Goal: Information Seeking & Learning: Learn about a topic

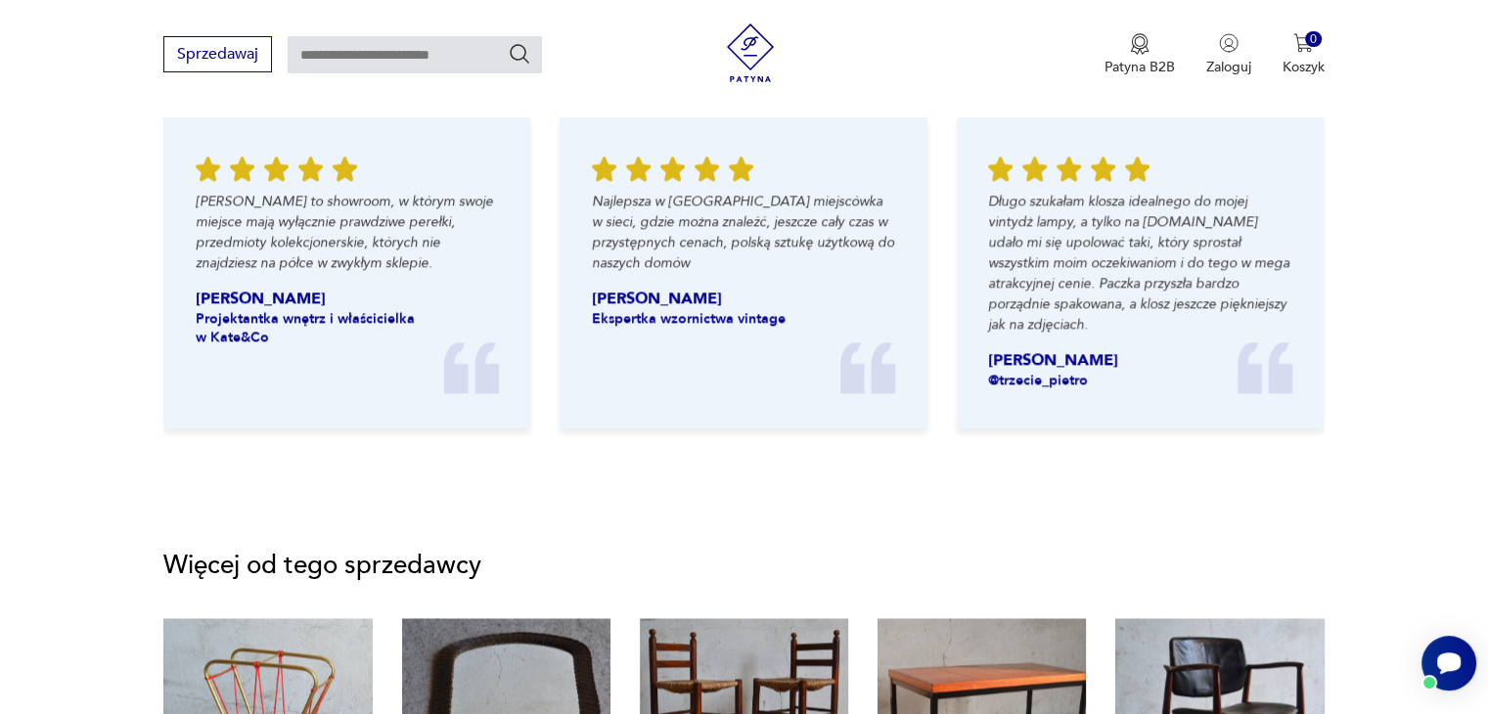
scroll to position [1859, 0]
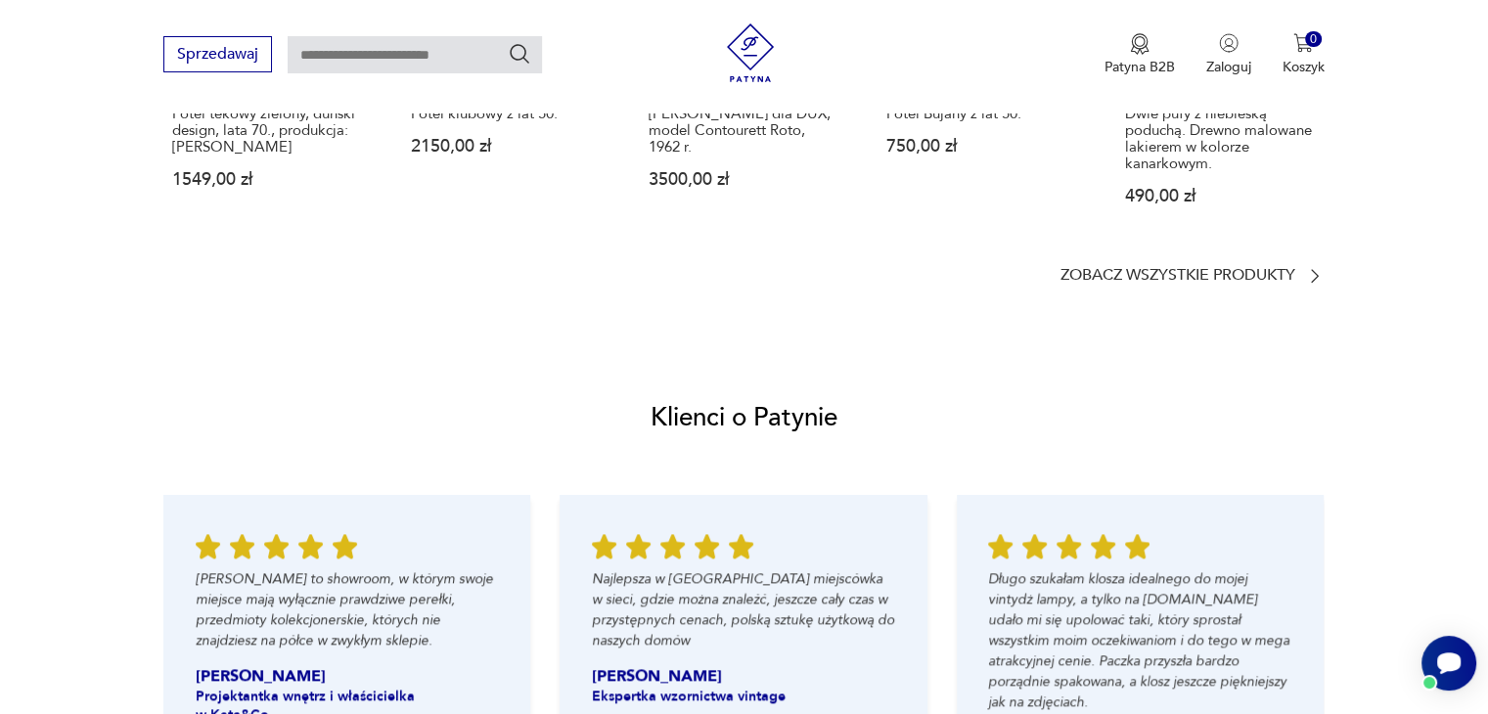
click at [955, 378] on div "Klienci o Patynie Patyna to showroom, w którym swoje miejsce mają wyłącznie pra…" at bounding box center [744, 609] width 1488 height 552
click at [902, 431] on div "Klienci o Patynie Patyna to showroom, w którym swoje miejsce mają wyłącznie pra…" at bounding box center [744, 609] width 1488 height 552
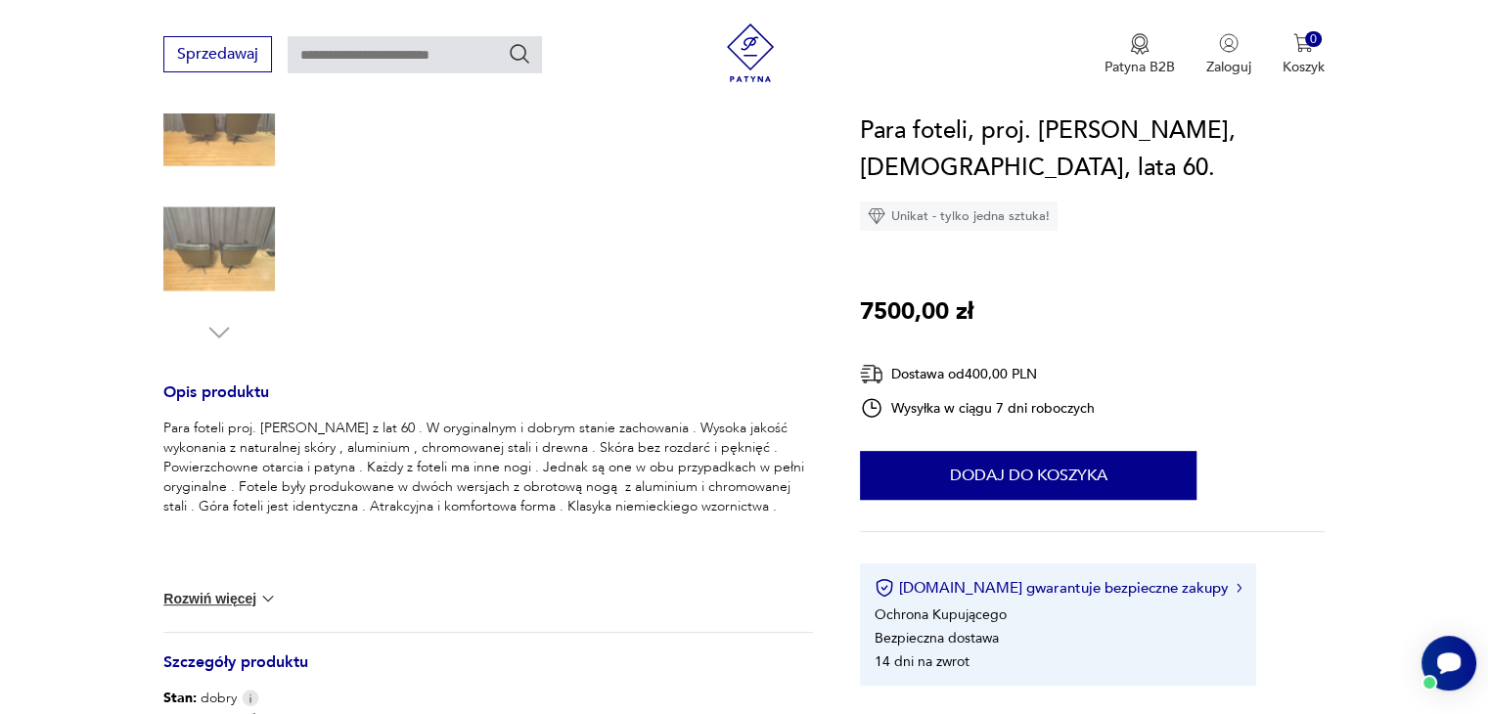
scroll to position [196, 0]
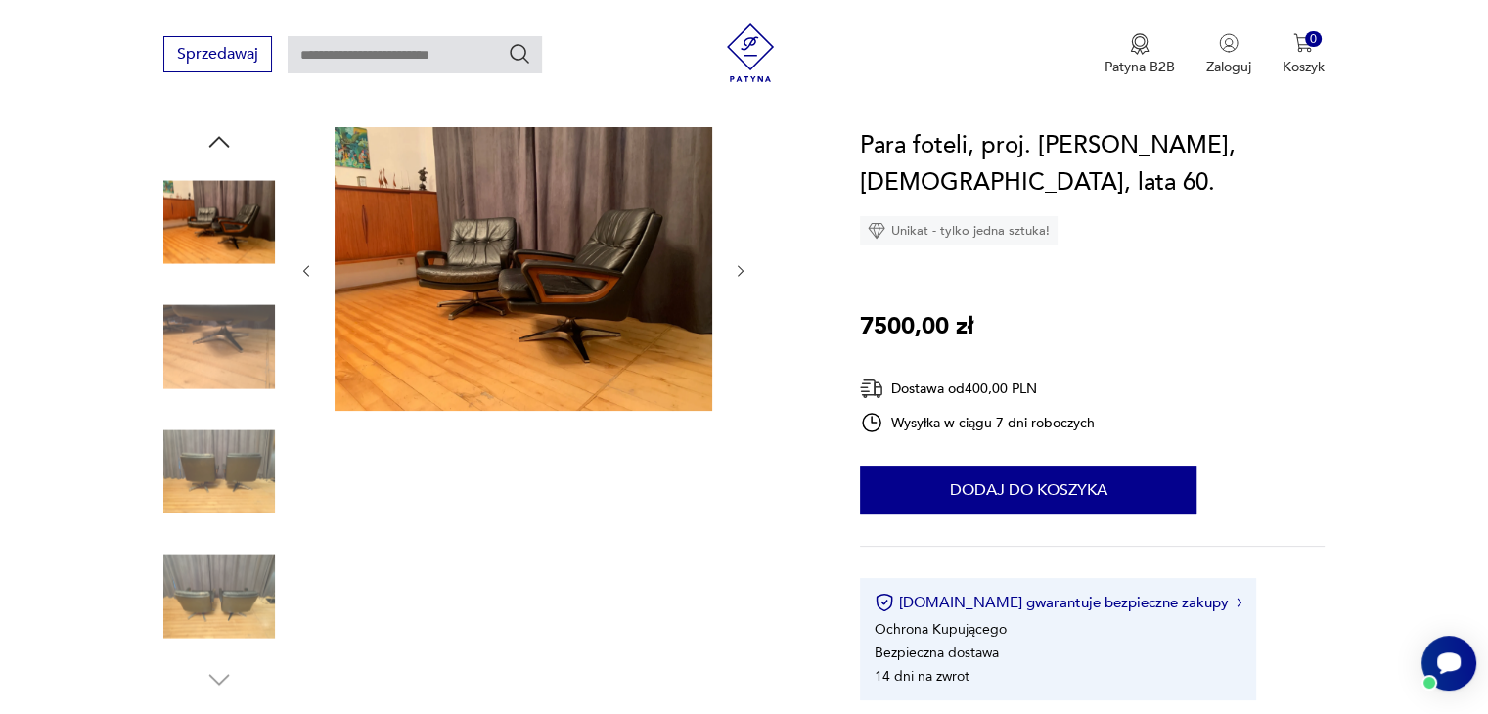
click at [317, 370] on div at bounding box center [523, 271] width 450 height 288
click at [210, 307] on img at bounding box center [219, 348] width 112 height 112
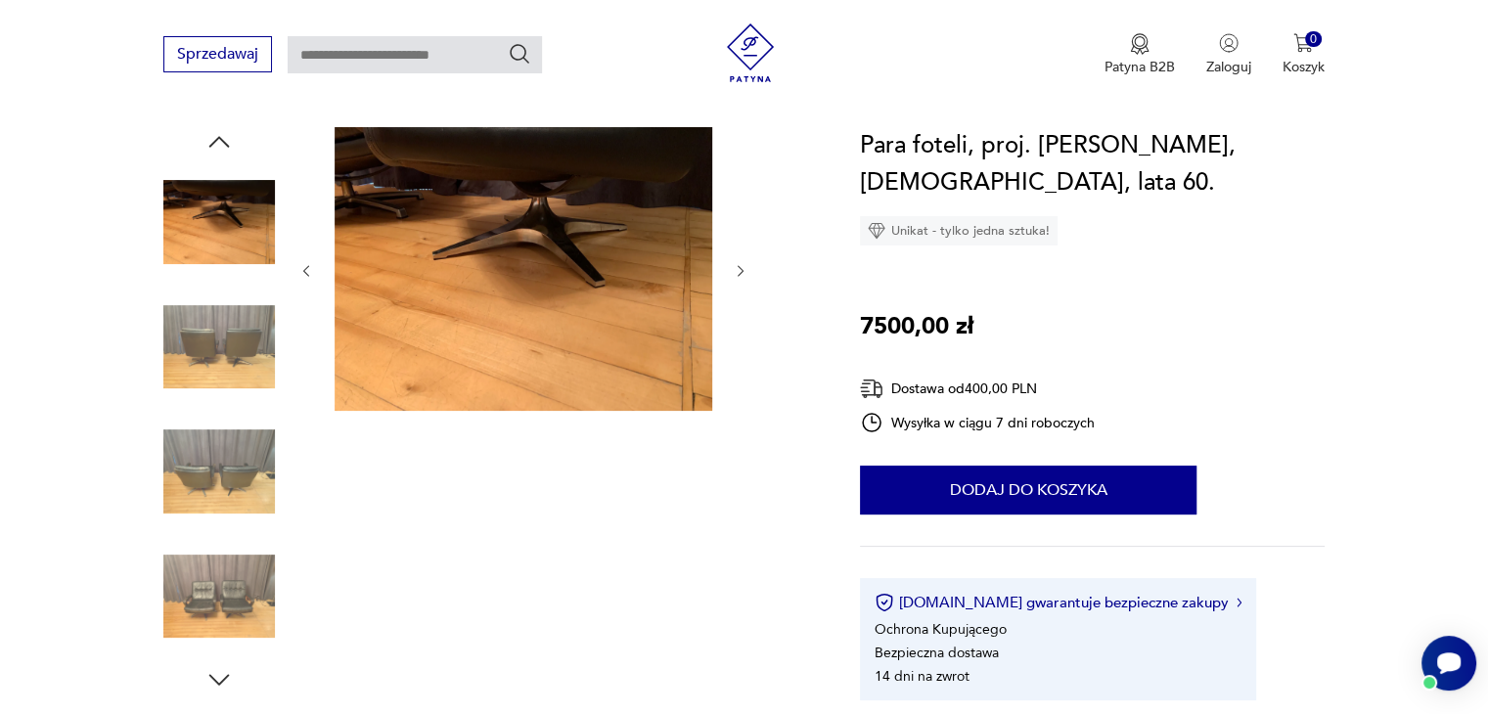
click at [240, 404] on div at bounding box center [219, 349] width 112 height 115
click at [232, 459] on img at bounding box center [219, 472] width 112 height 112
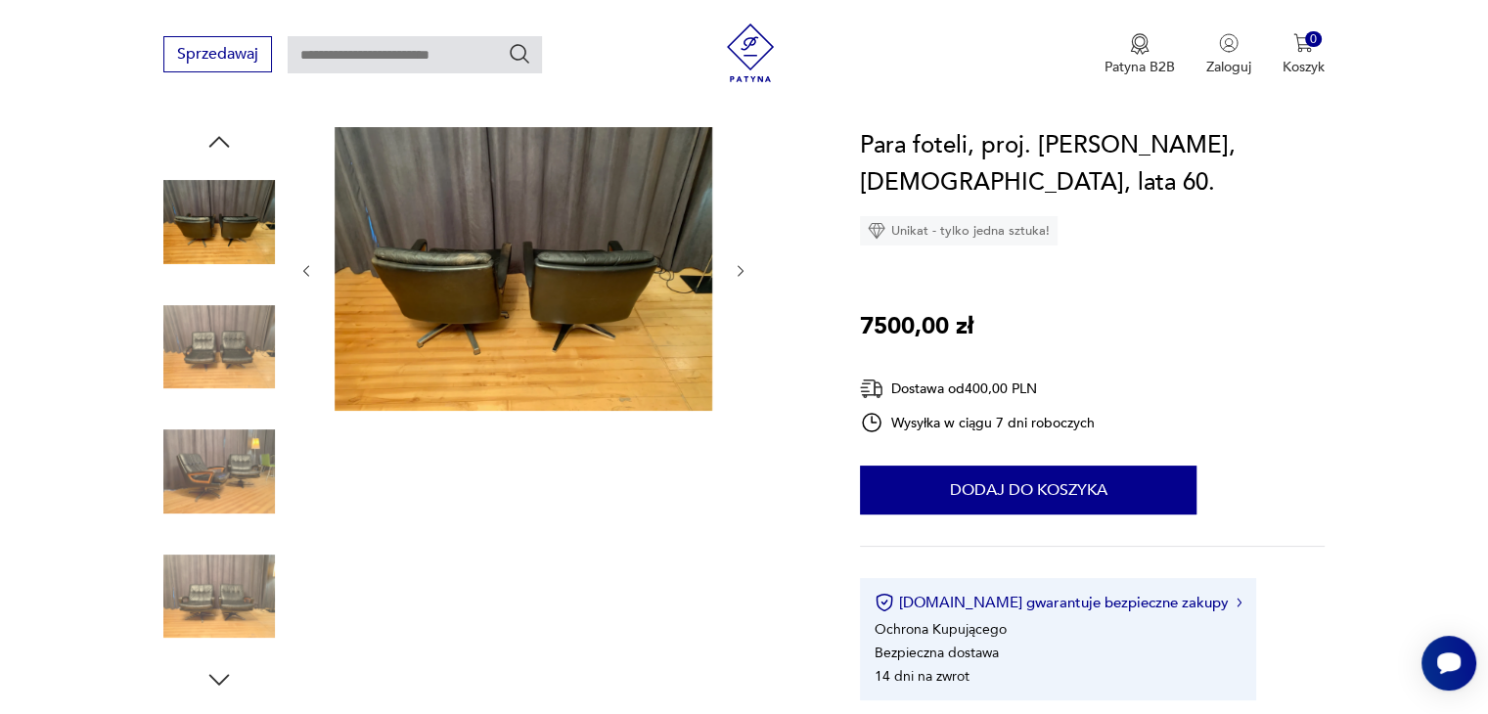
click at [235, 458] on img at bounding box center [219, 472] width 112 height 112
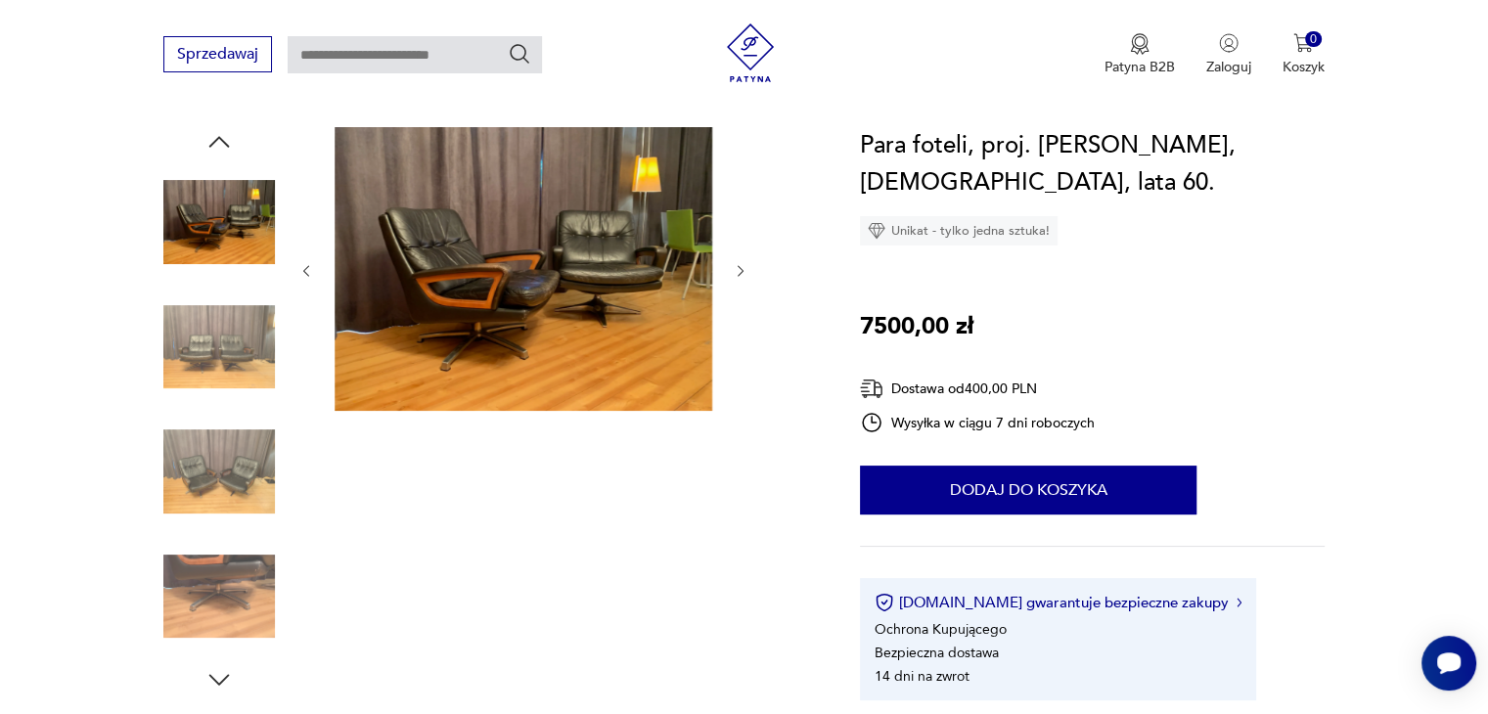
click at [561, 263] on img at bounding box center [524, 269] width 378 height 284
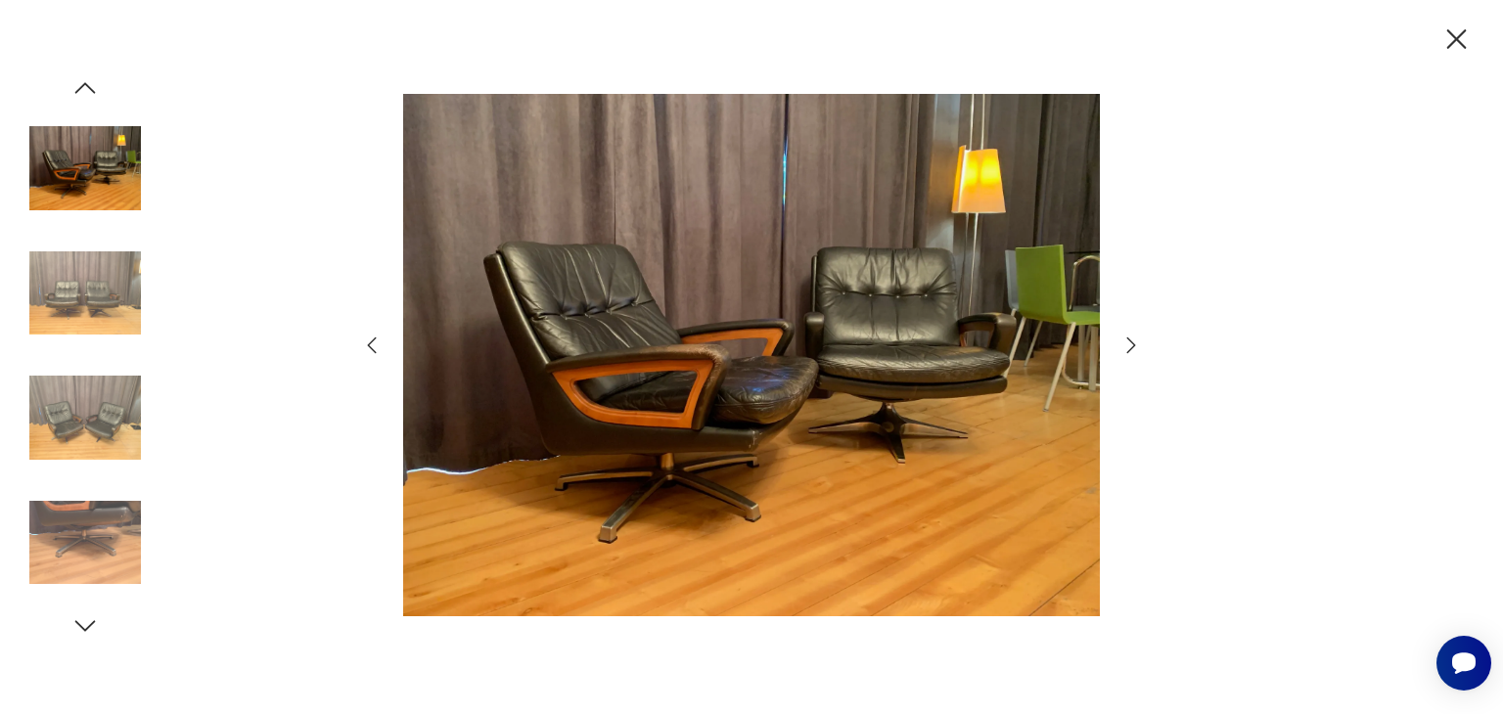
click at [682, 366] on img at bounding box center [751, 354] width 697 height 571
click at [1446, 36] on icon "button" at bounding box center [1456, 40] width 34 height 34
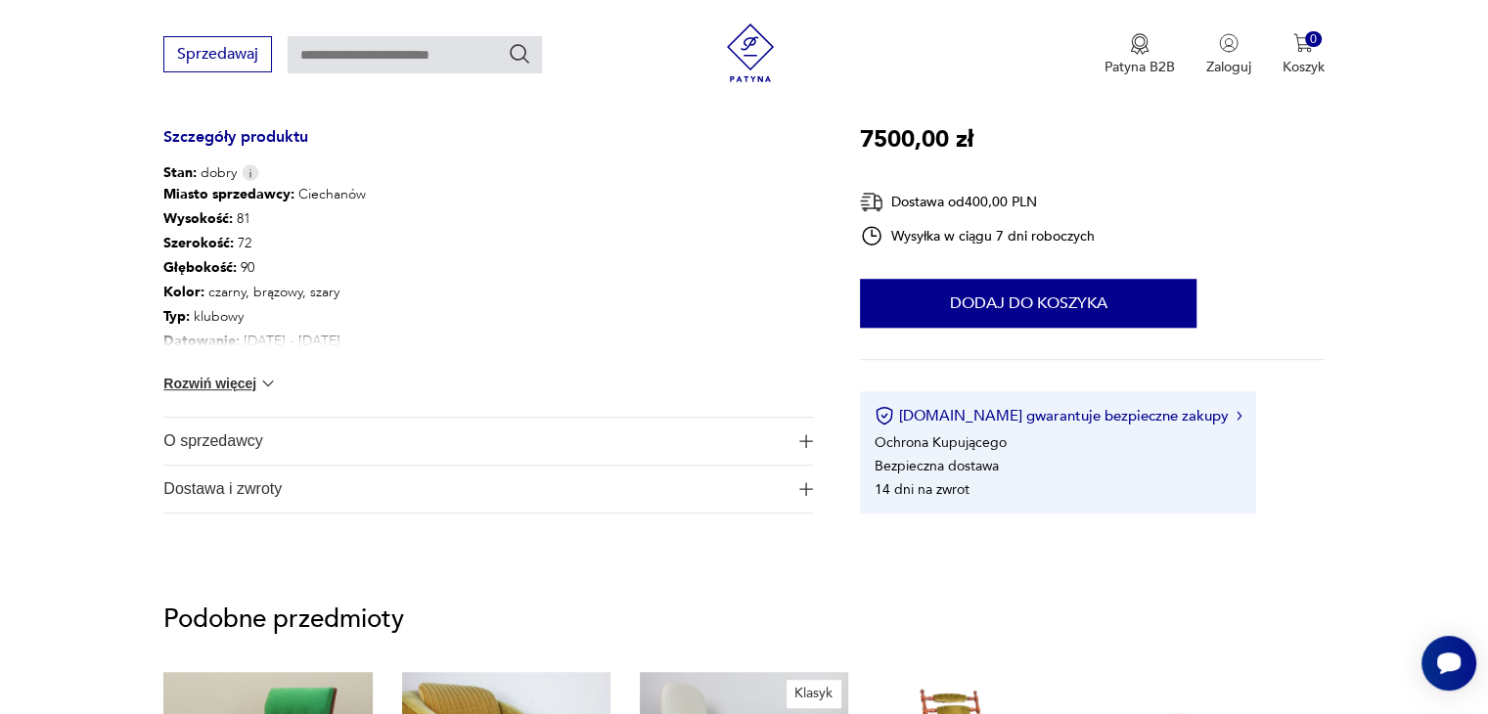
scroll to position [1076, 0]
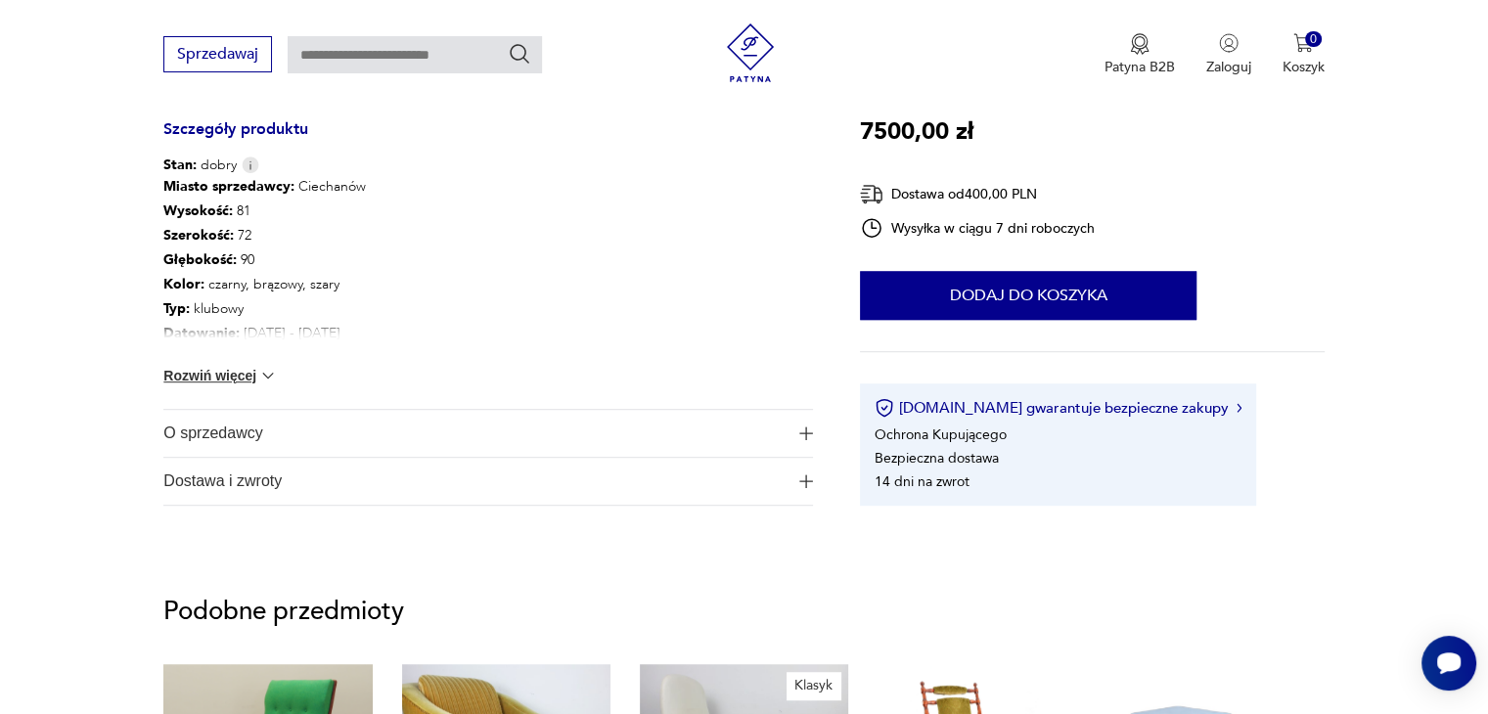
click at [219, 369] on button "Rozwiń więcej" at bounding box center [219, 376] width 113 height 20
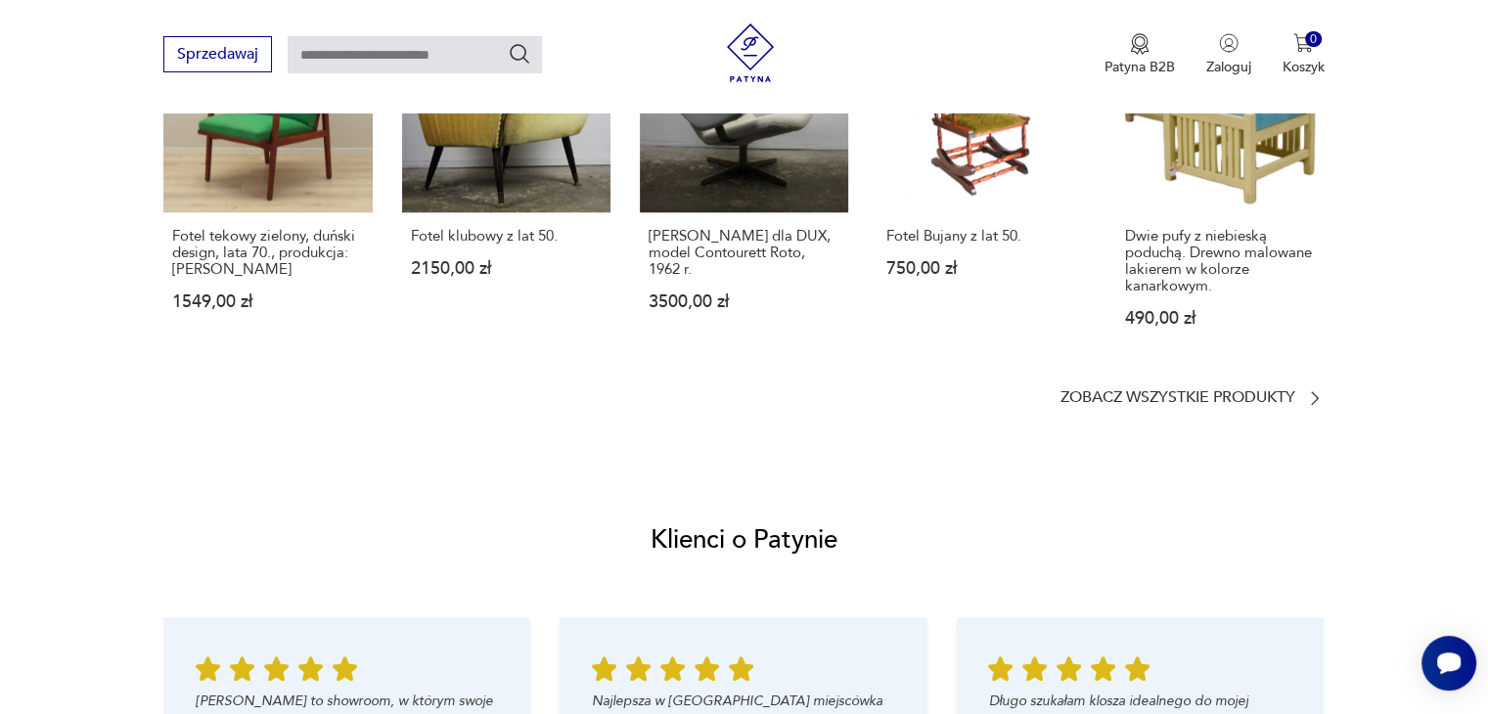
scroll to position [1859, 0]
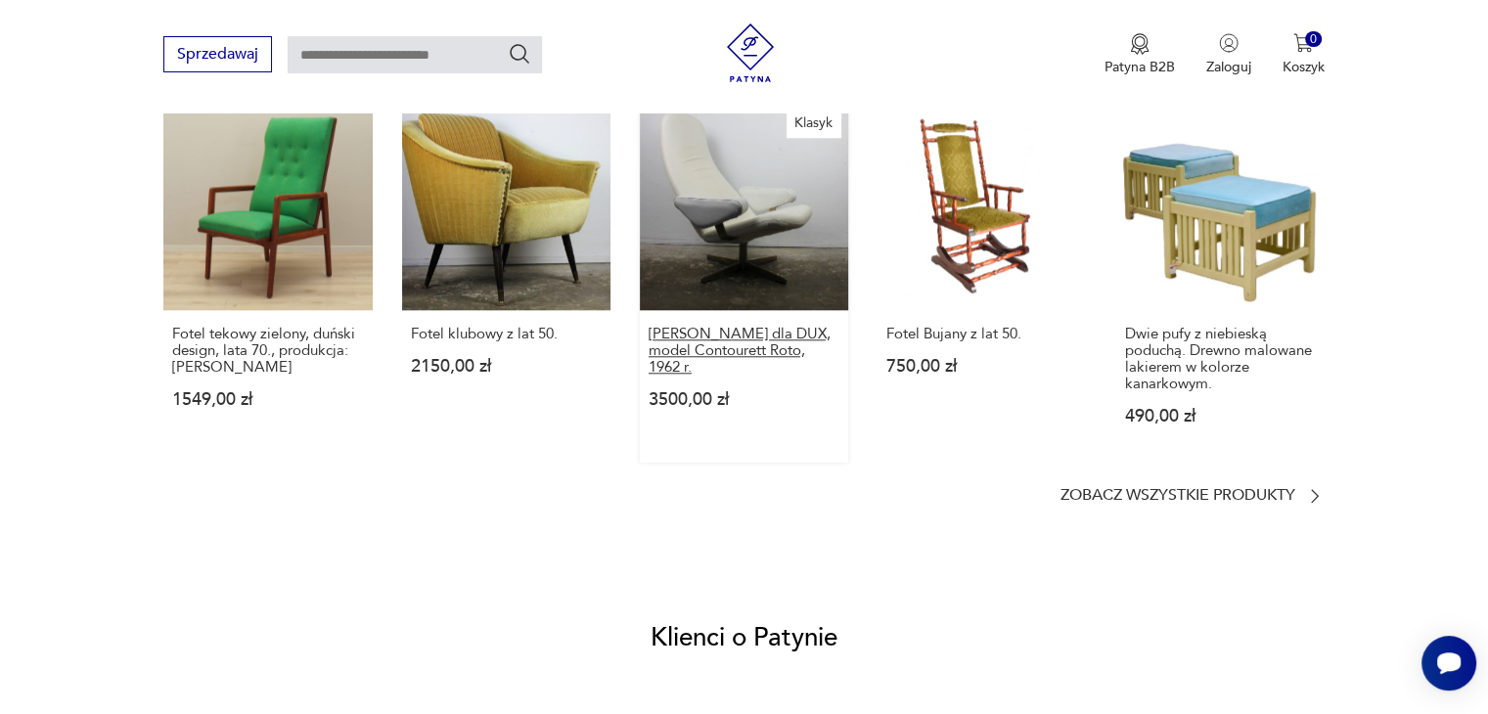
click at [790, 341] on p "[PERSON_NAME] dla DUX, model Contourett Roto, 1962 r." at bounding box center [744, 351] width 191 height 50
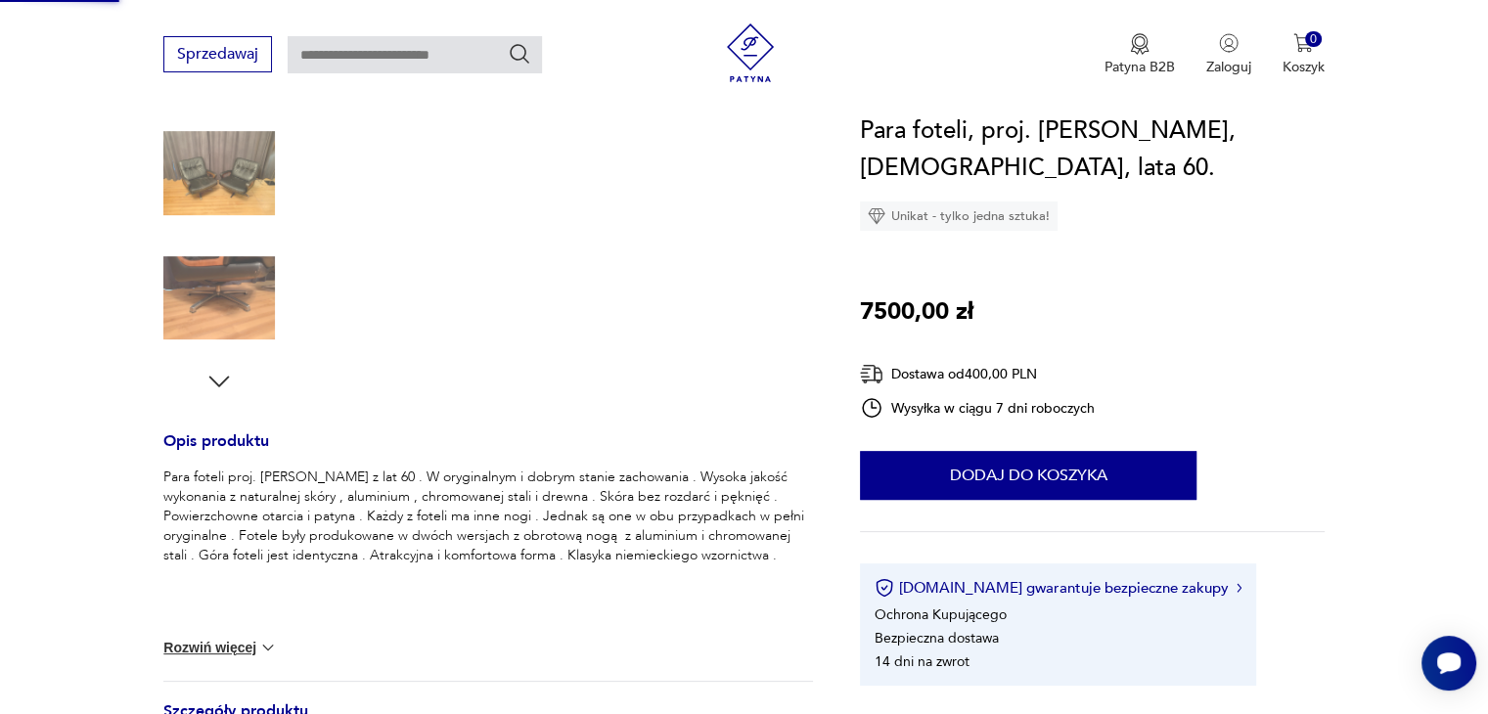
scroll to position [174, 0]
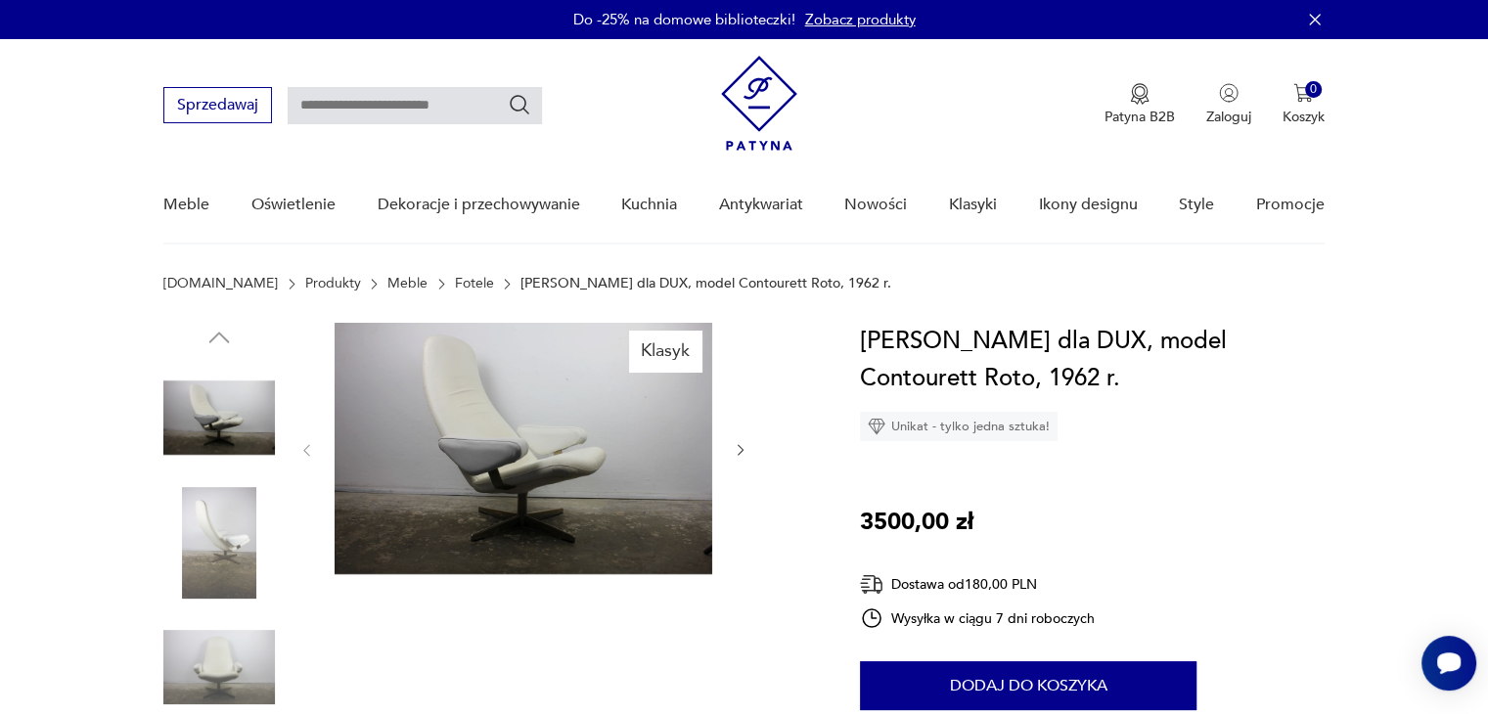
click at [214, 561] on img at bounding box center [219, 543] width 112 height 112
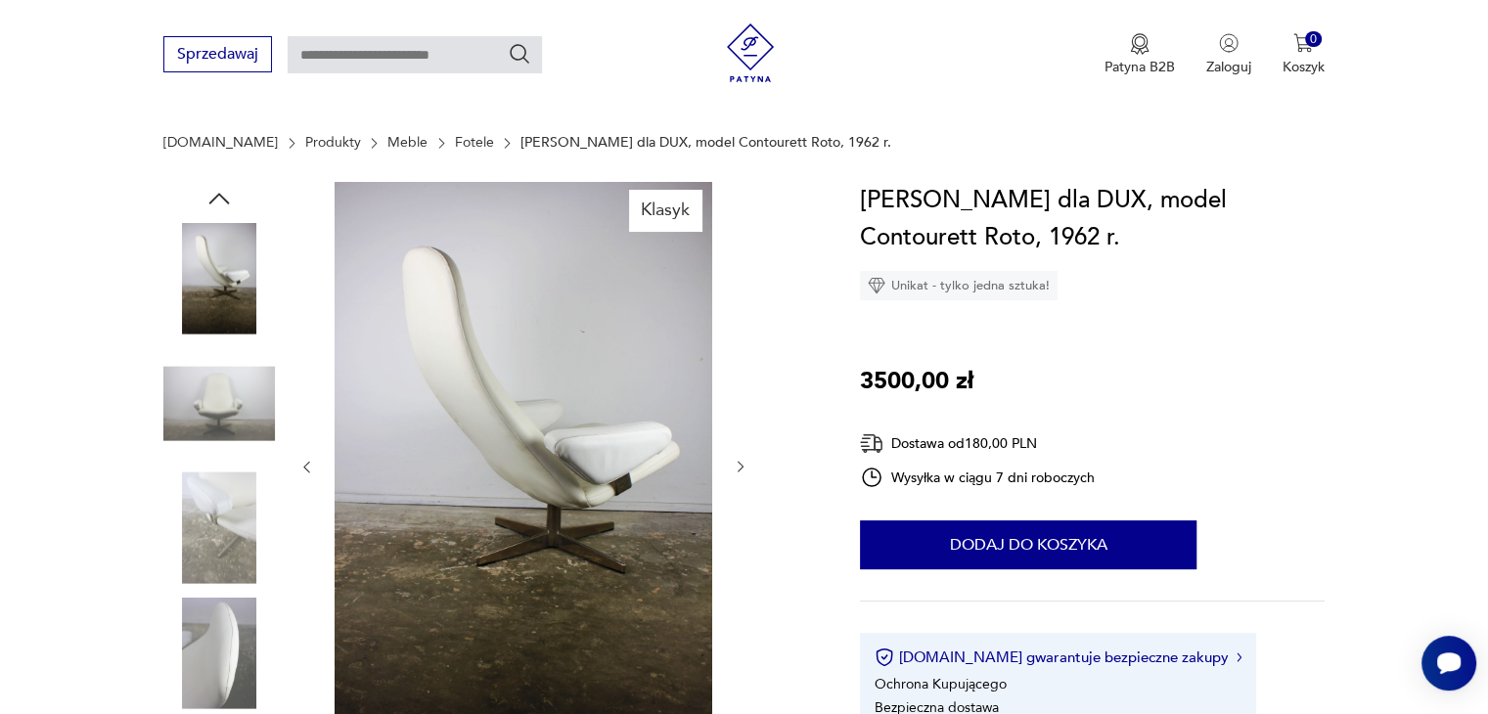
scroll to position [293, 0]
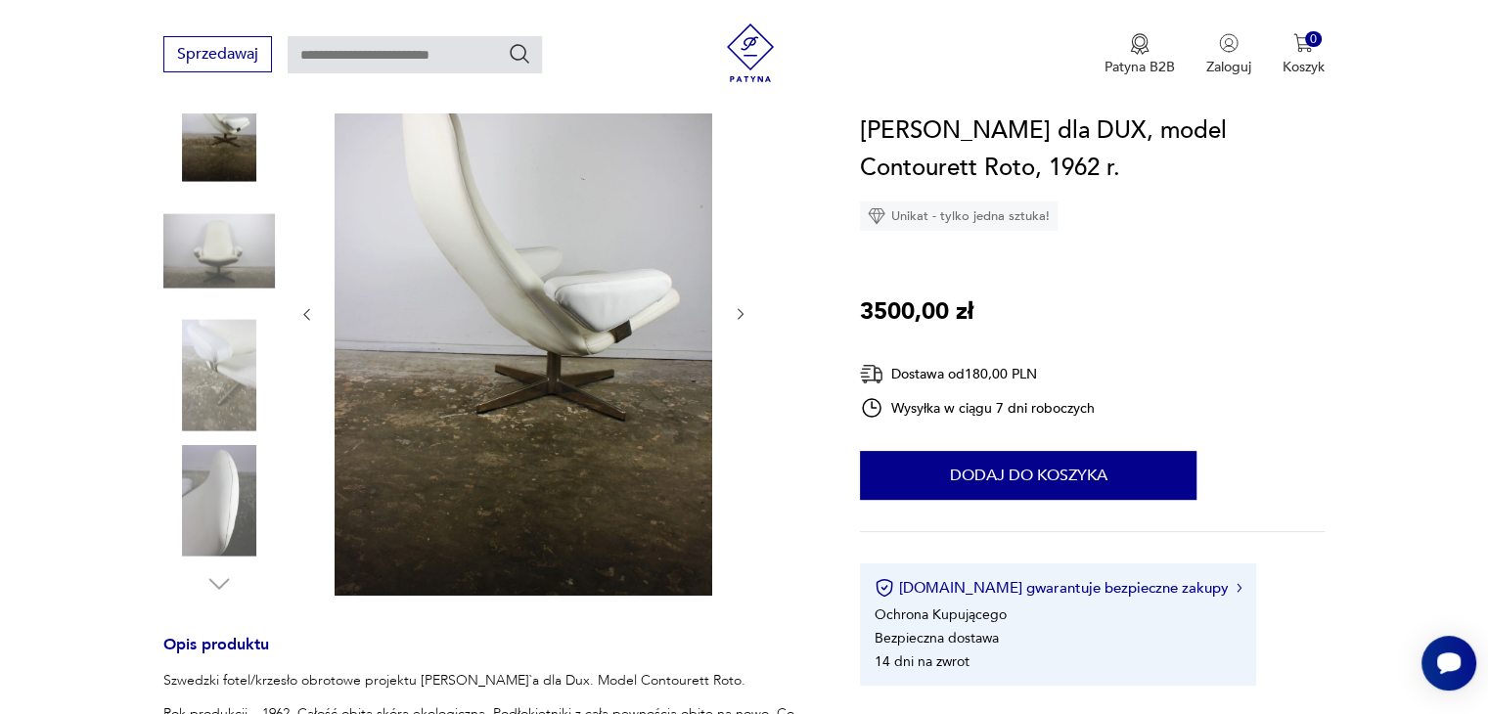
click at [241, 476] on img at bounding box center [219, 500] width 112 height 112
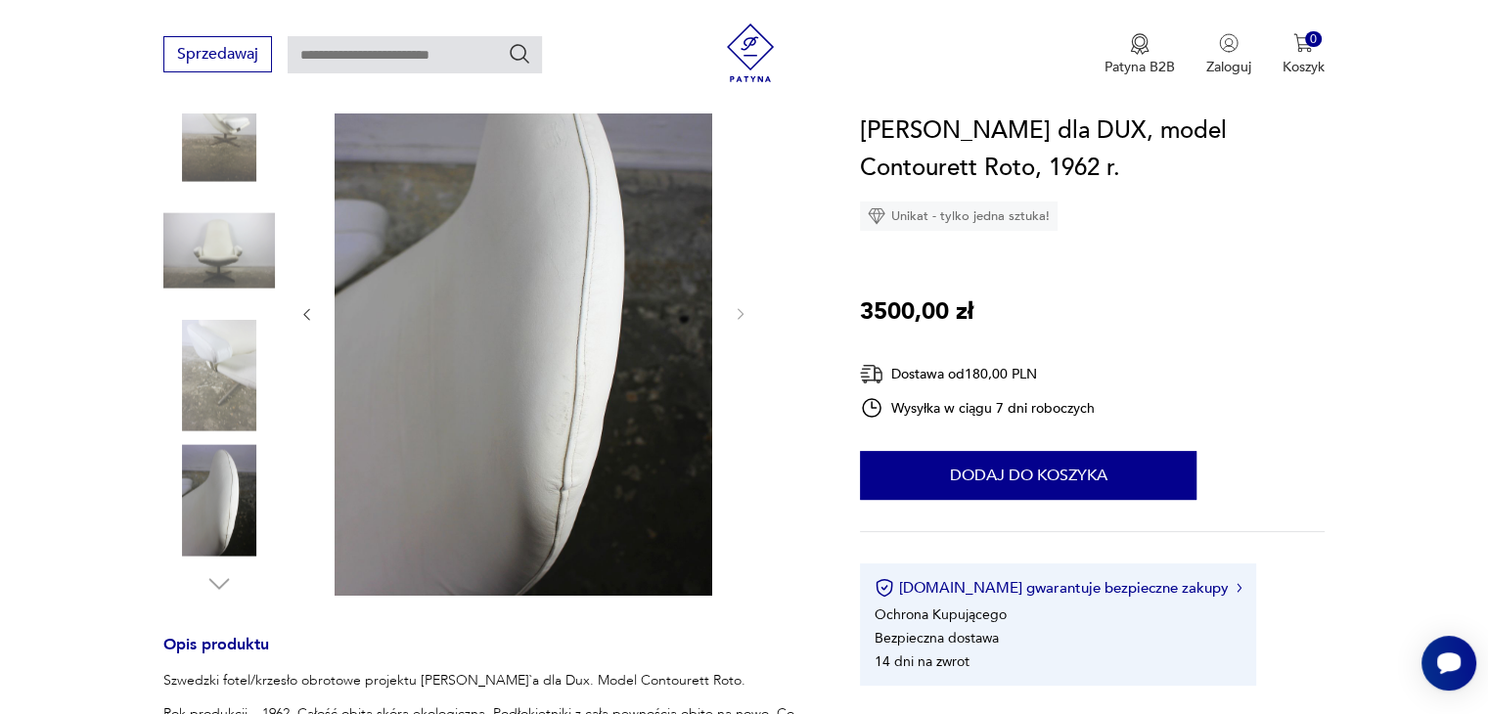
click at [269, 377] on img at bounding box center [219, 376] width 112 height 112
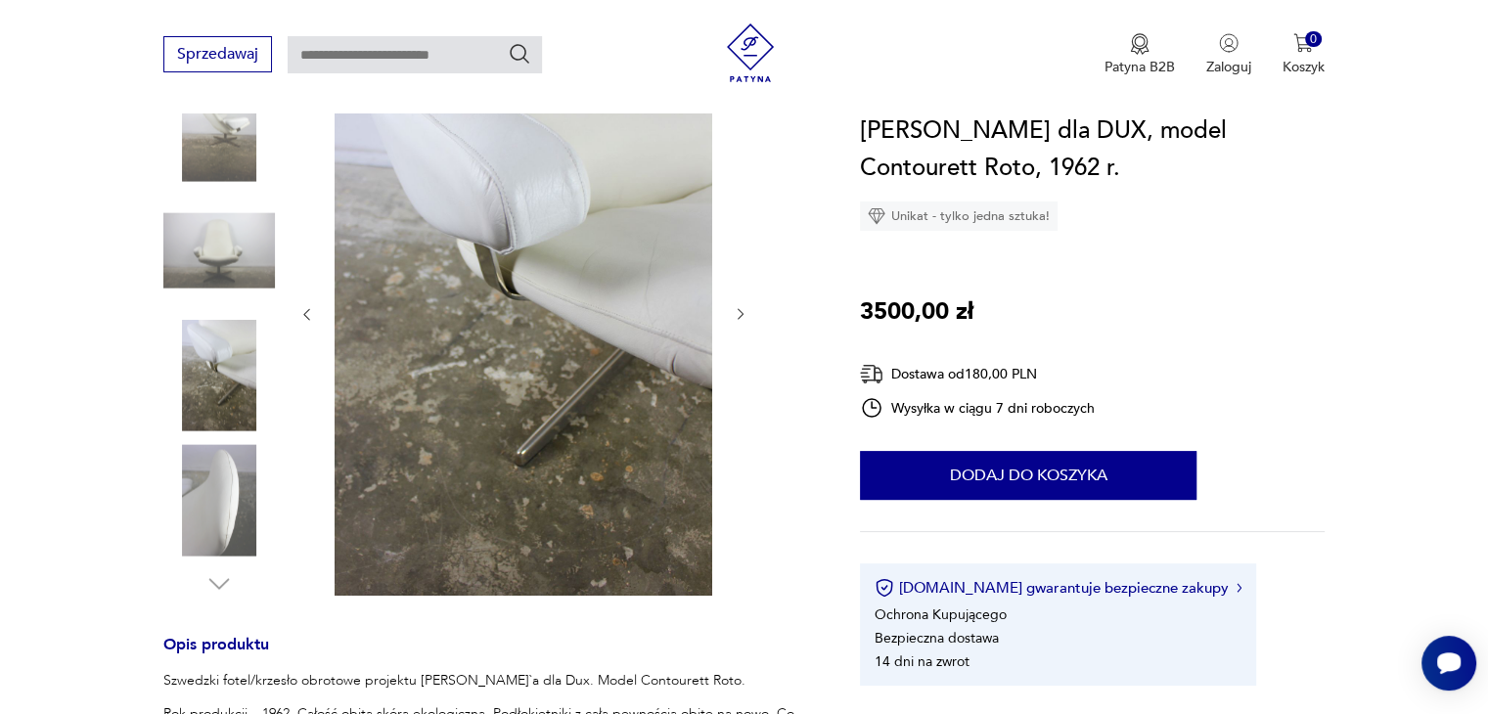
click at [229, 209] on img at bounding box center [219, 251] width 112 height 112
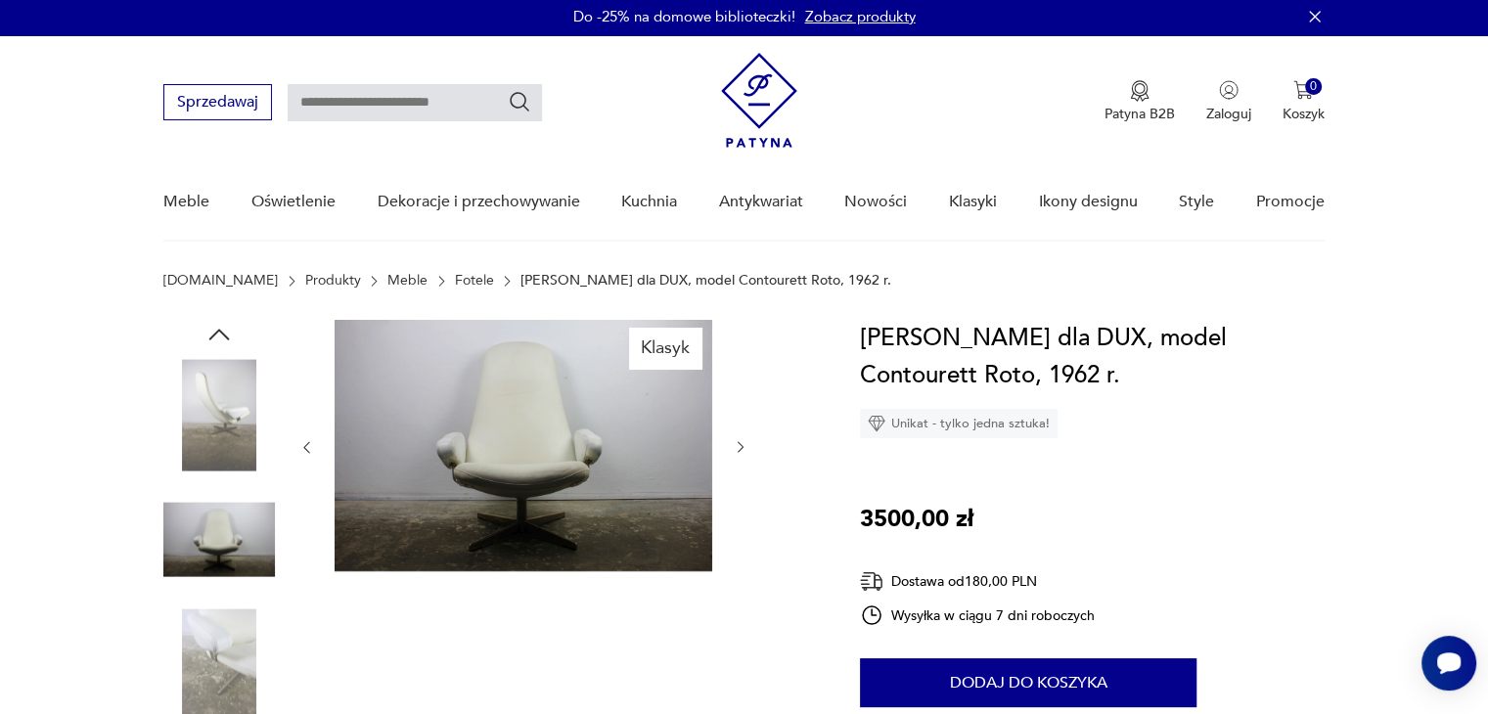
scroll to position [0, 0]
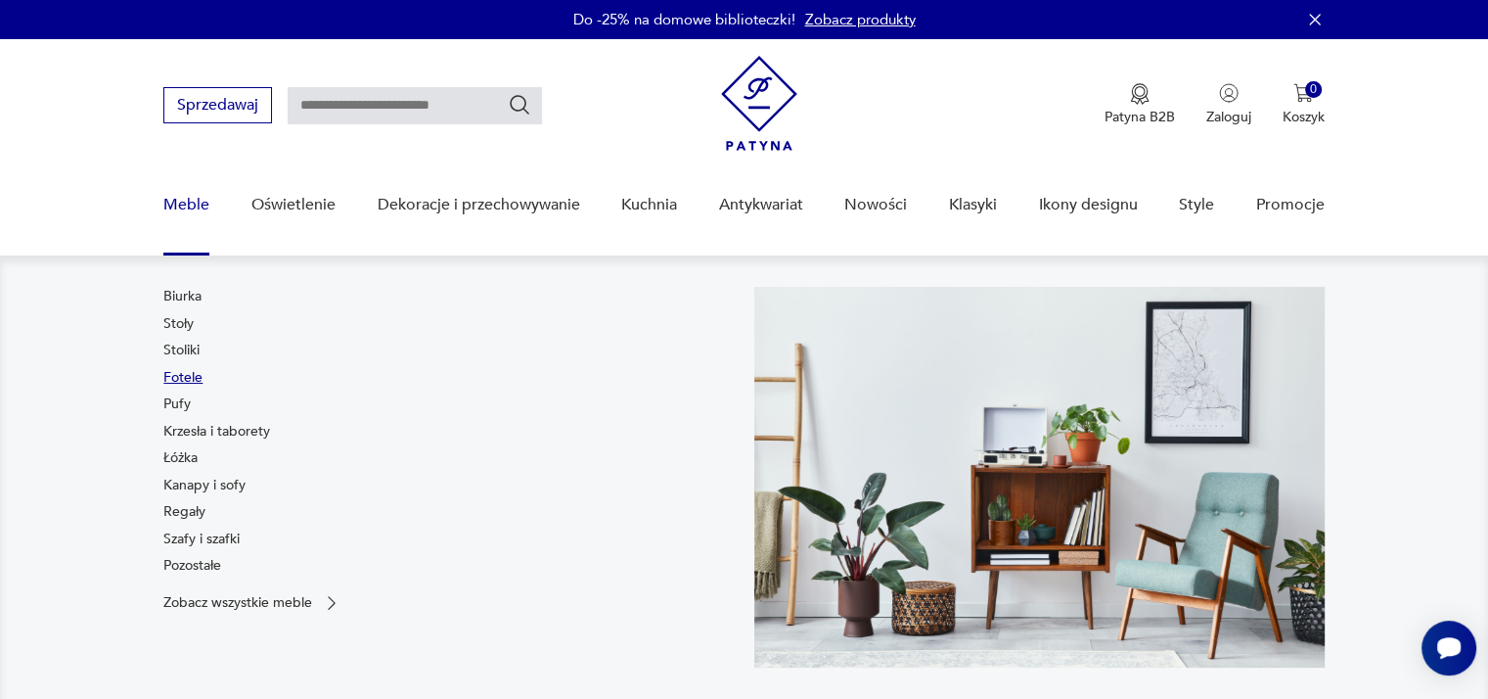
click at [181, 373] on link "Fotele" at bounding box center [182, 378] width 39 height 20
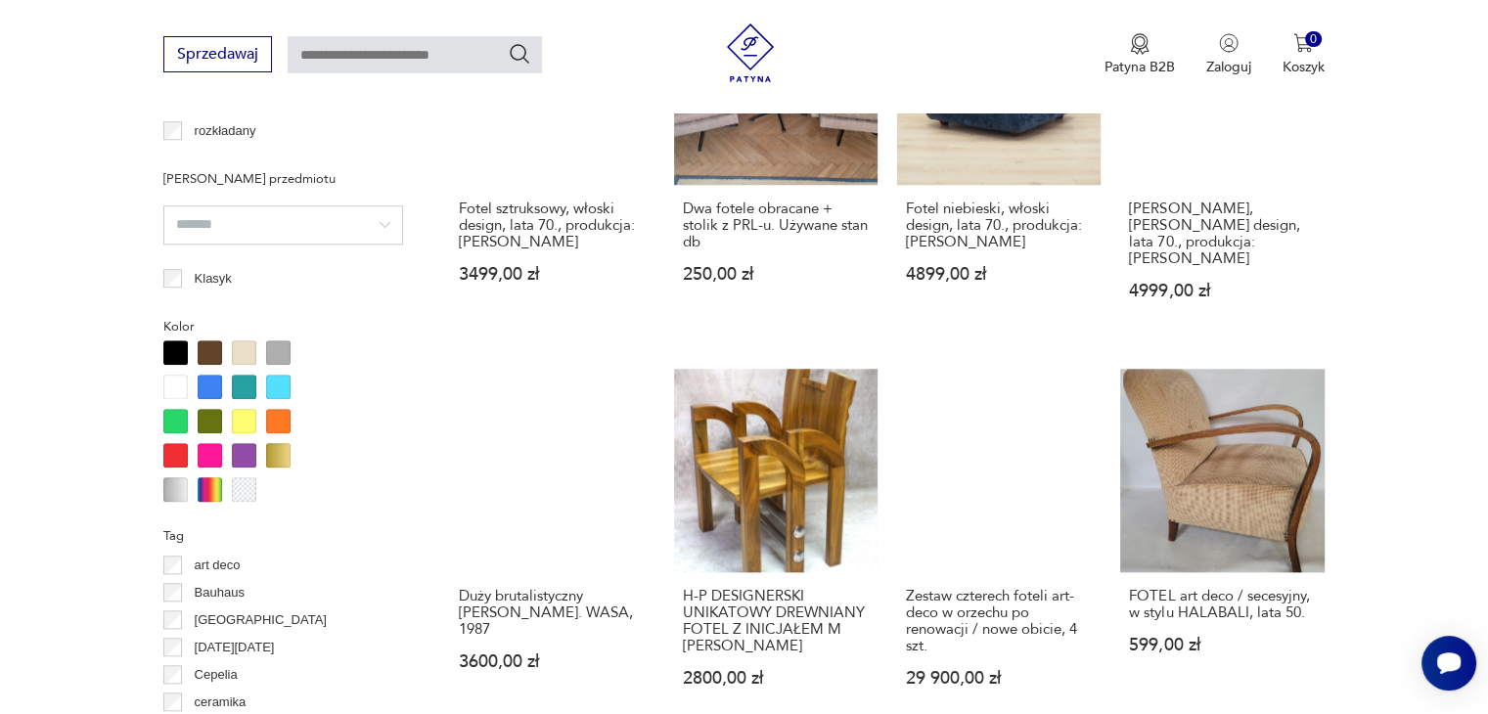
scroll to position [2181, 0]
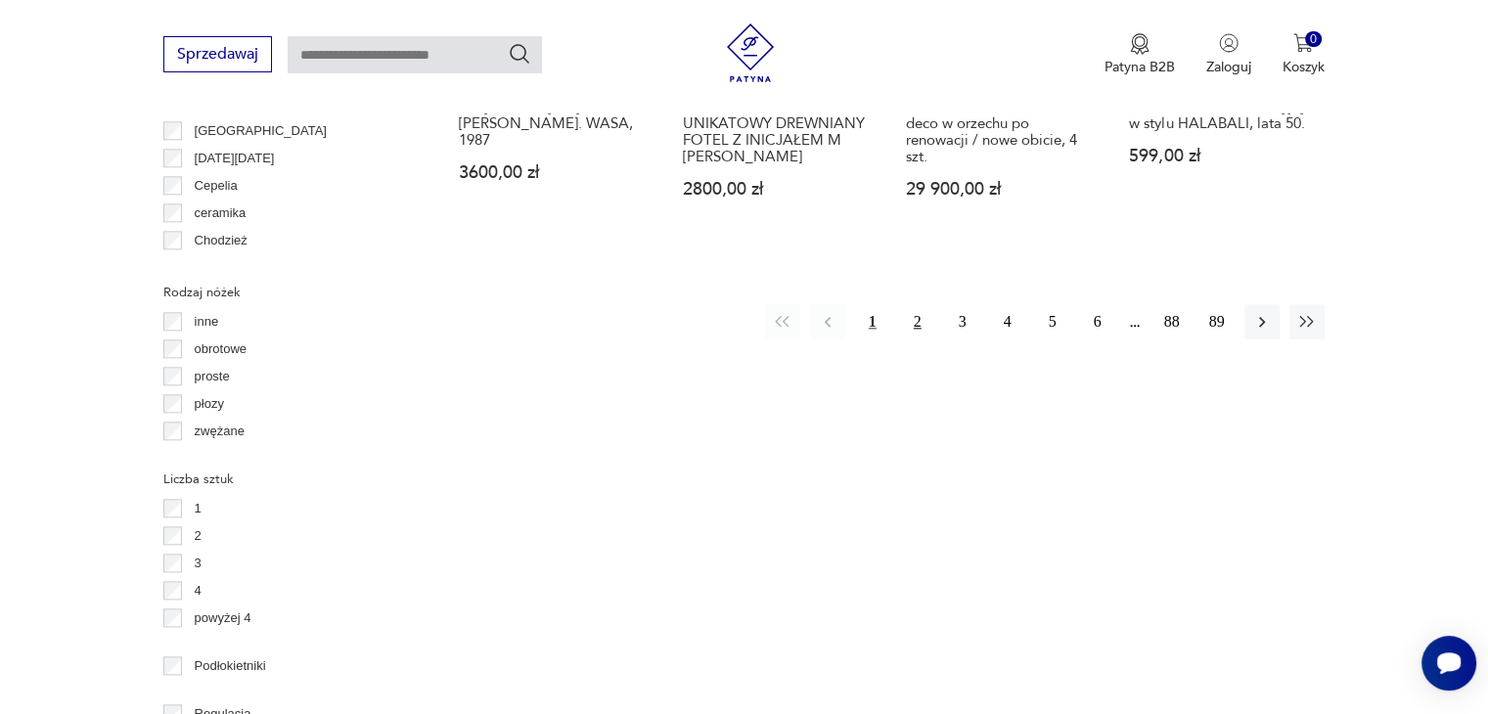
click at [923, 304] on button "2" at bounding box center [917, 321] width 35 height 35
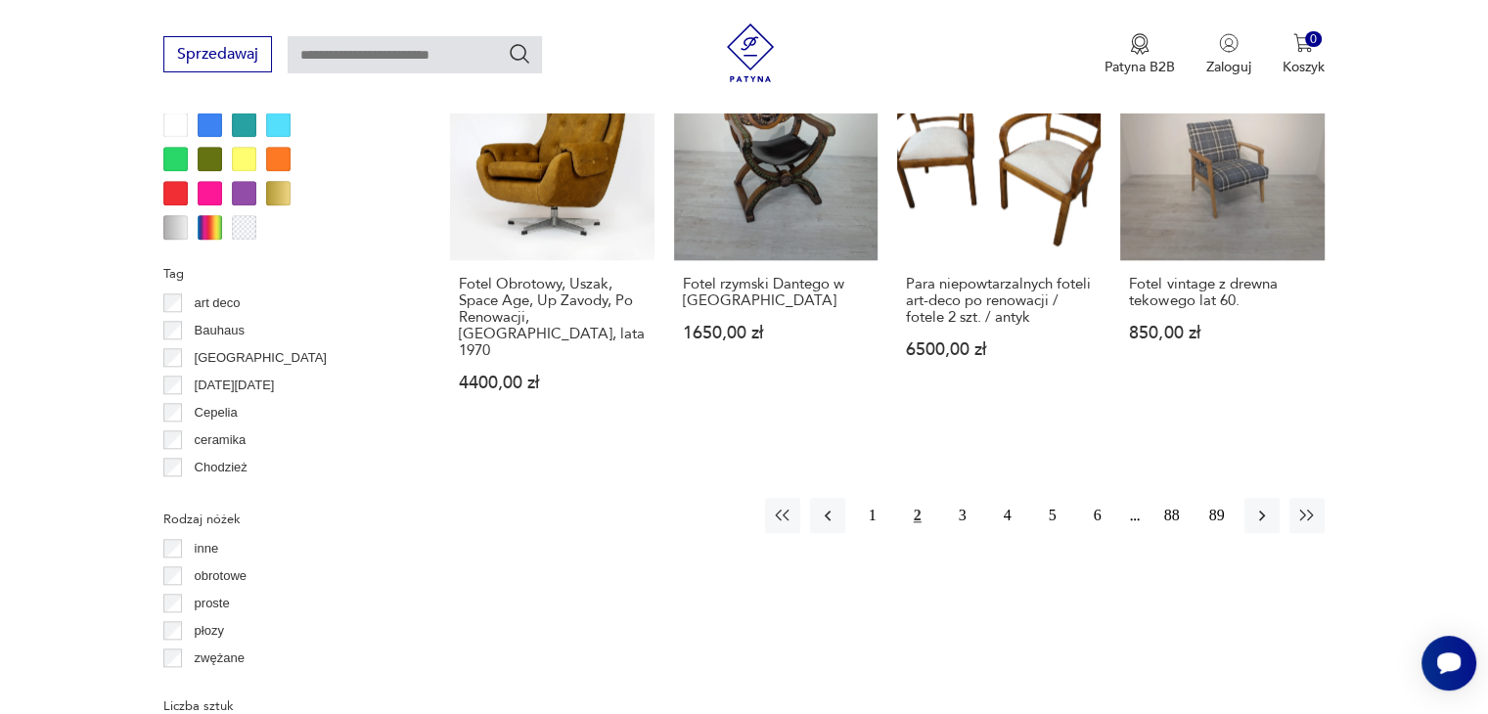
scroll to position [2182, 0]
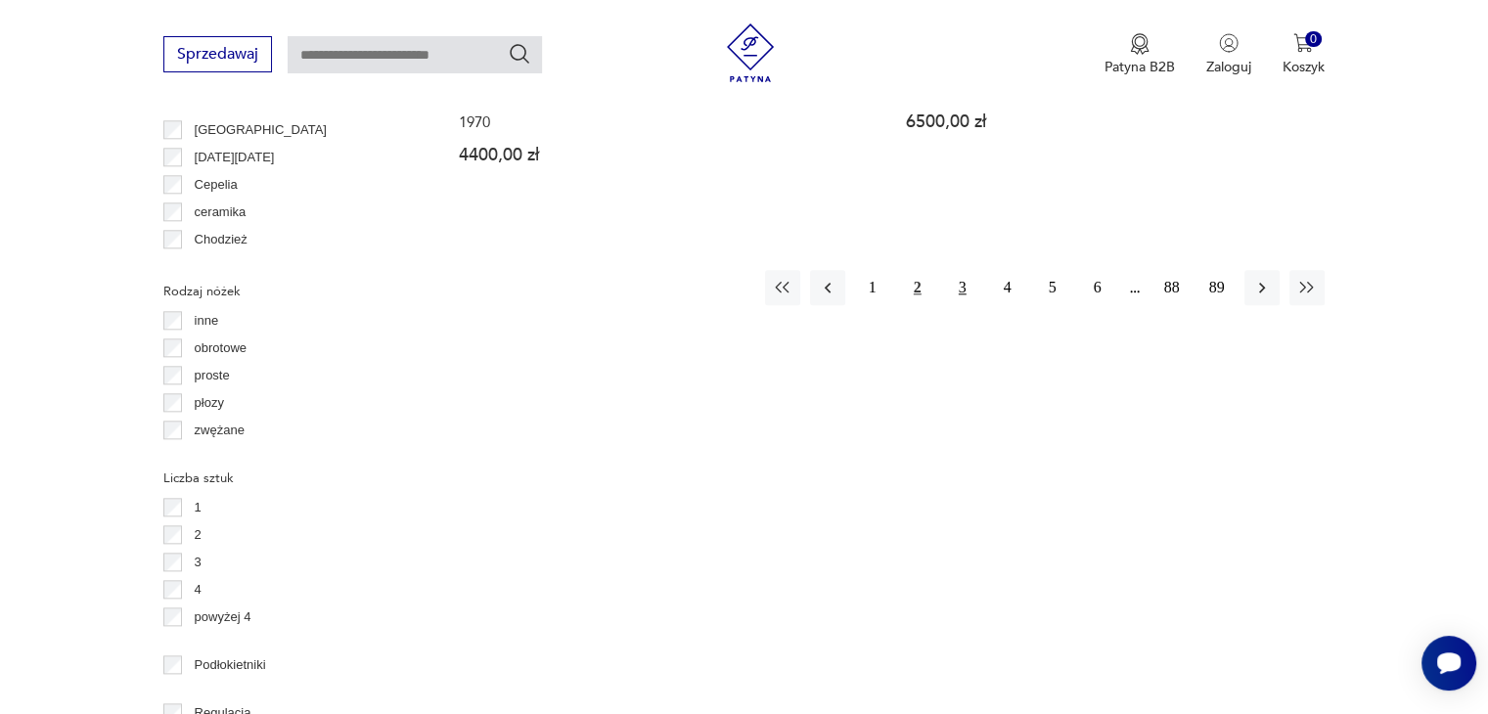
click at [963, 270] on button "3" at bounding box center [962, 287] width 35 height 35
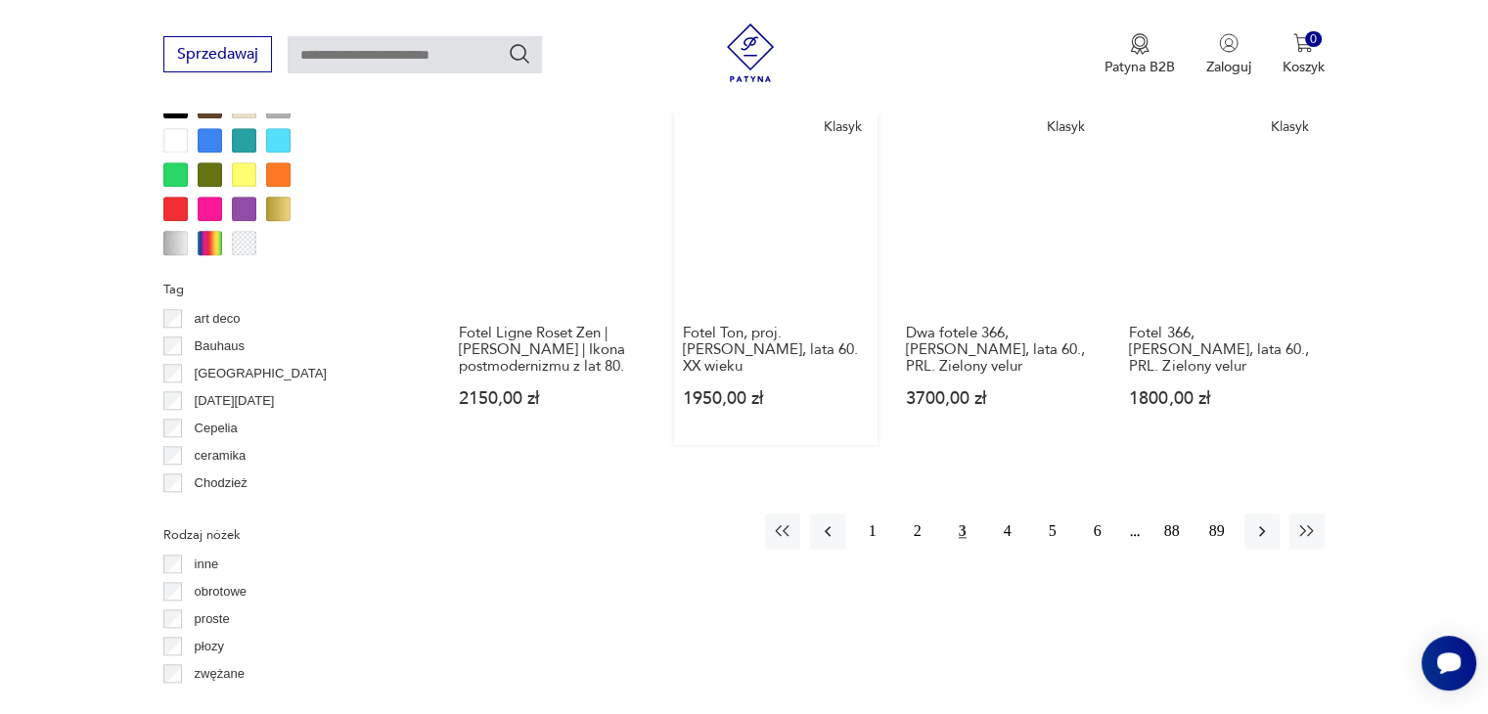
scroll to position [2084, 0]
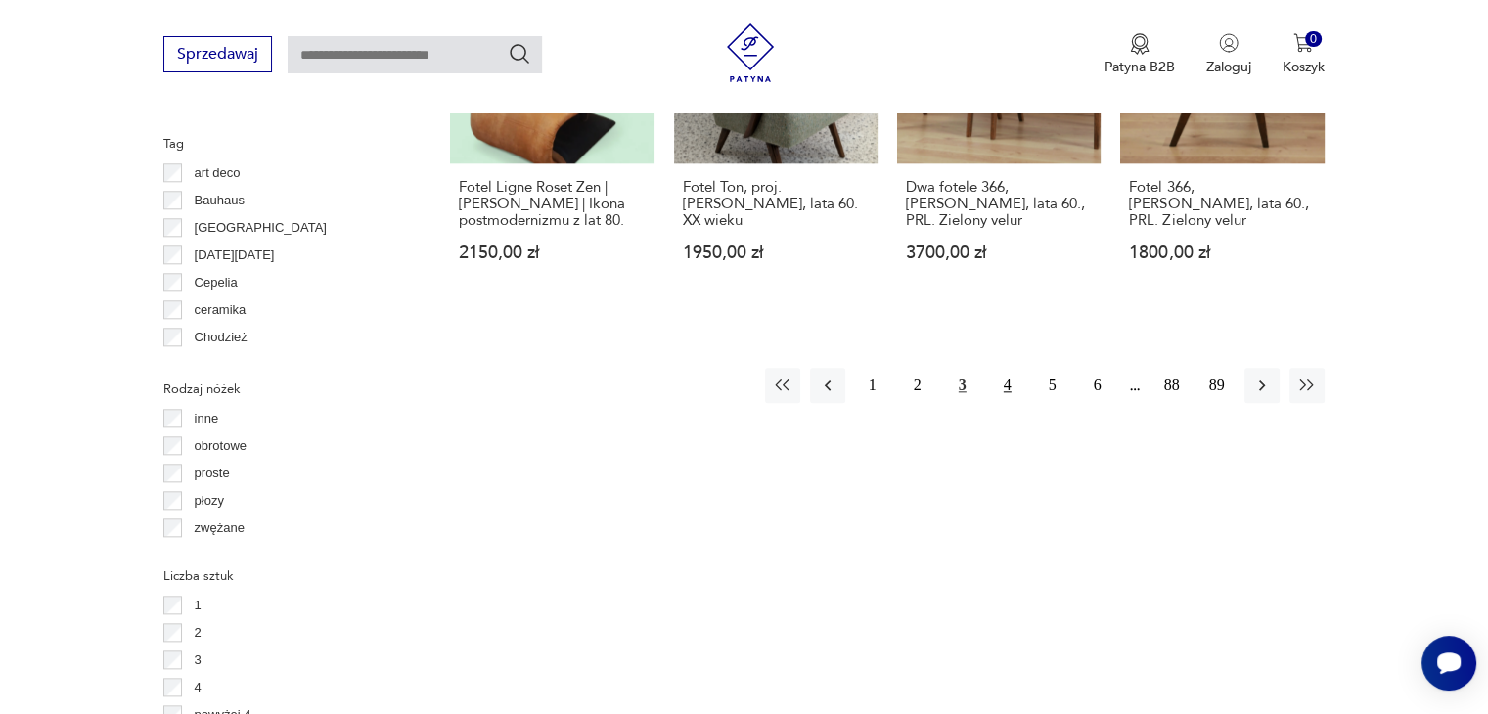
click at [1013, 368] on button "4" at bounding box center [1007, 385] width 35 height 35
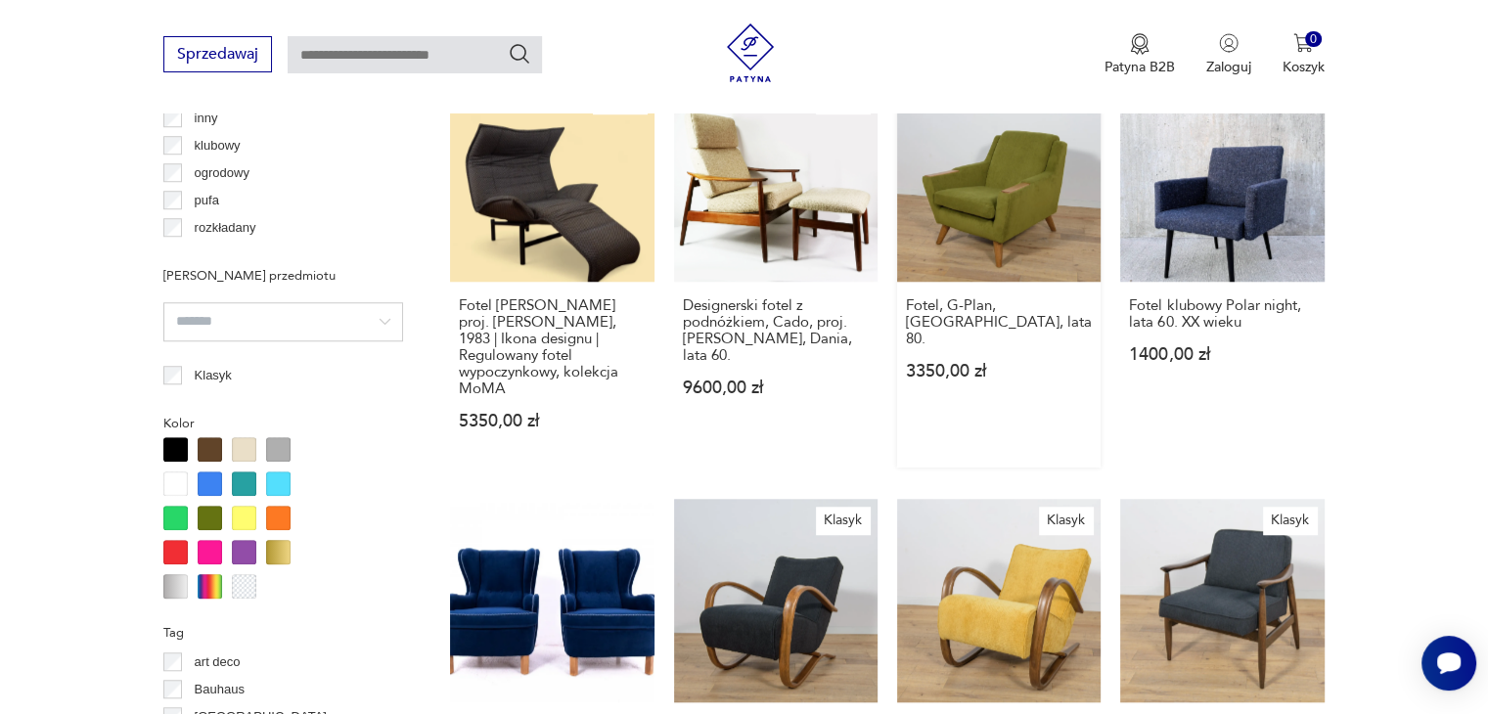
scroll to position [1888, 0]
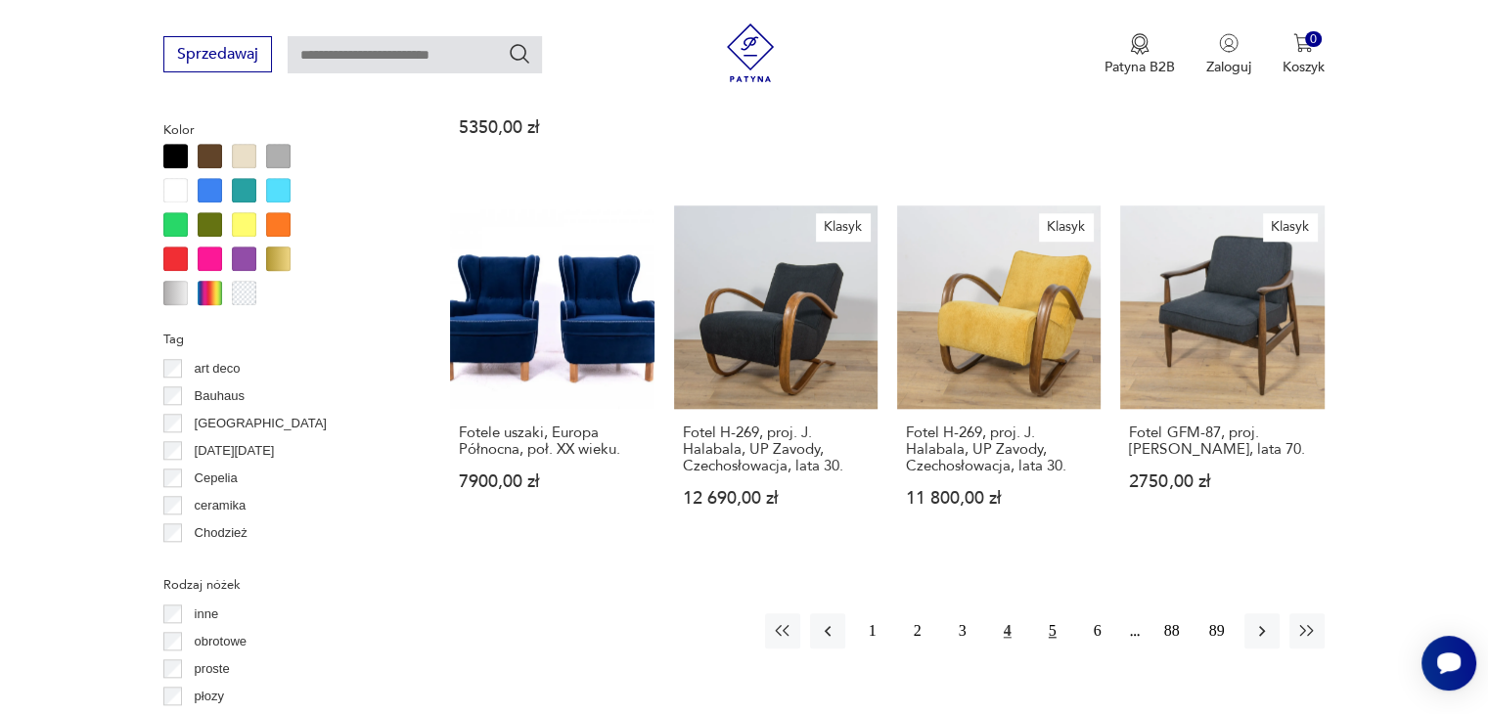
click at [1052, 615] on button "5" at bounding box center [1052, 630] width 35 height 35
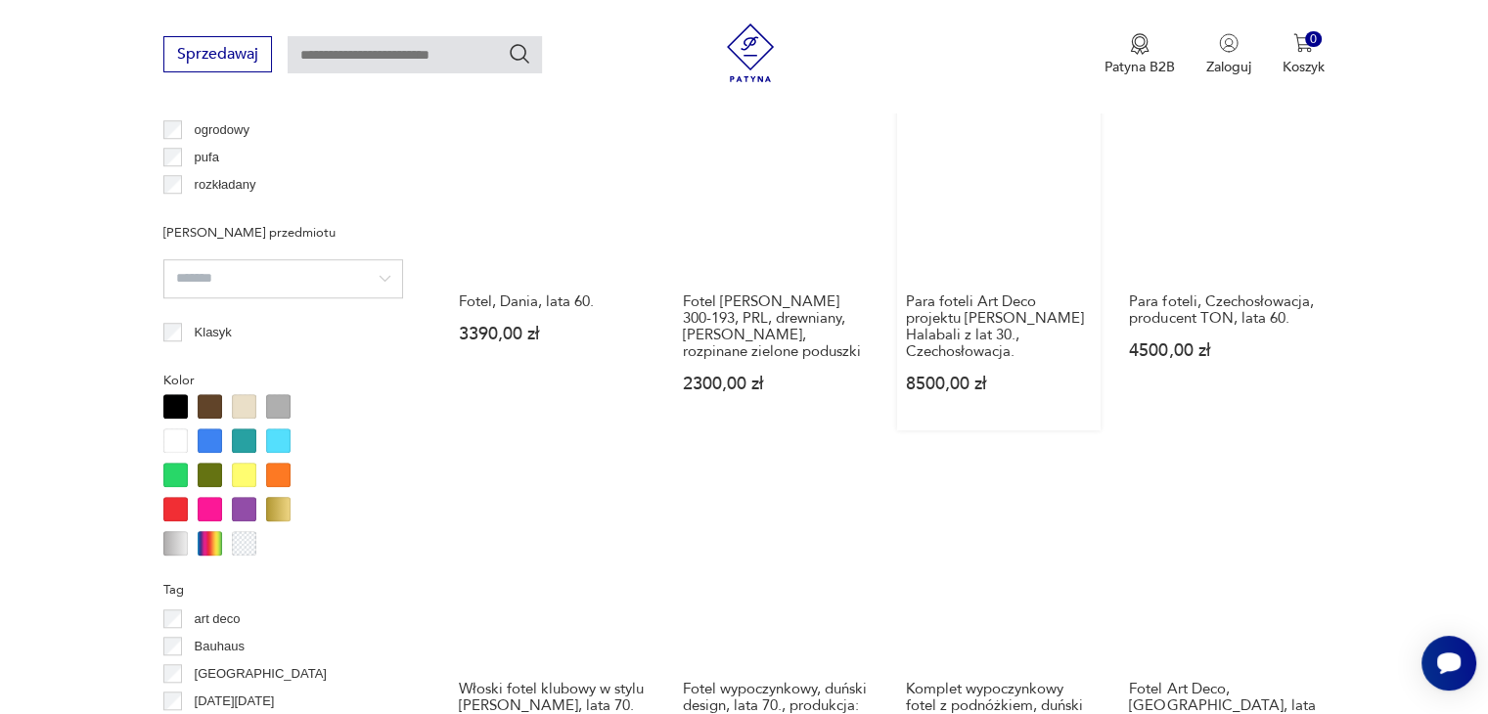
scroll to position [1888, 0]
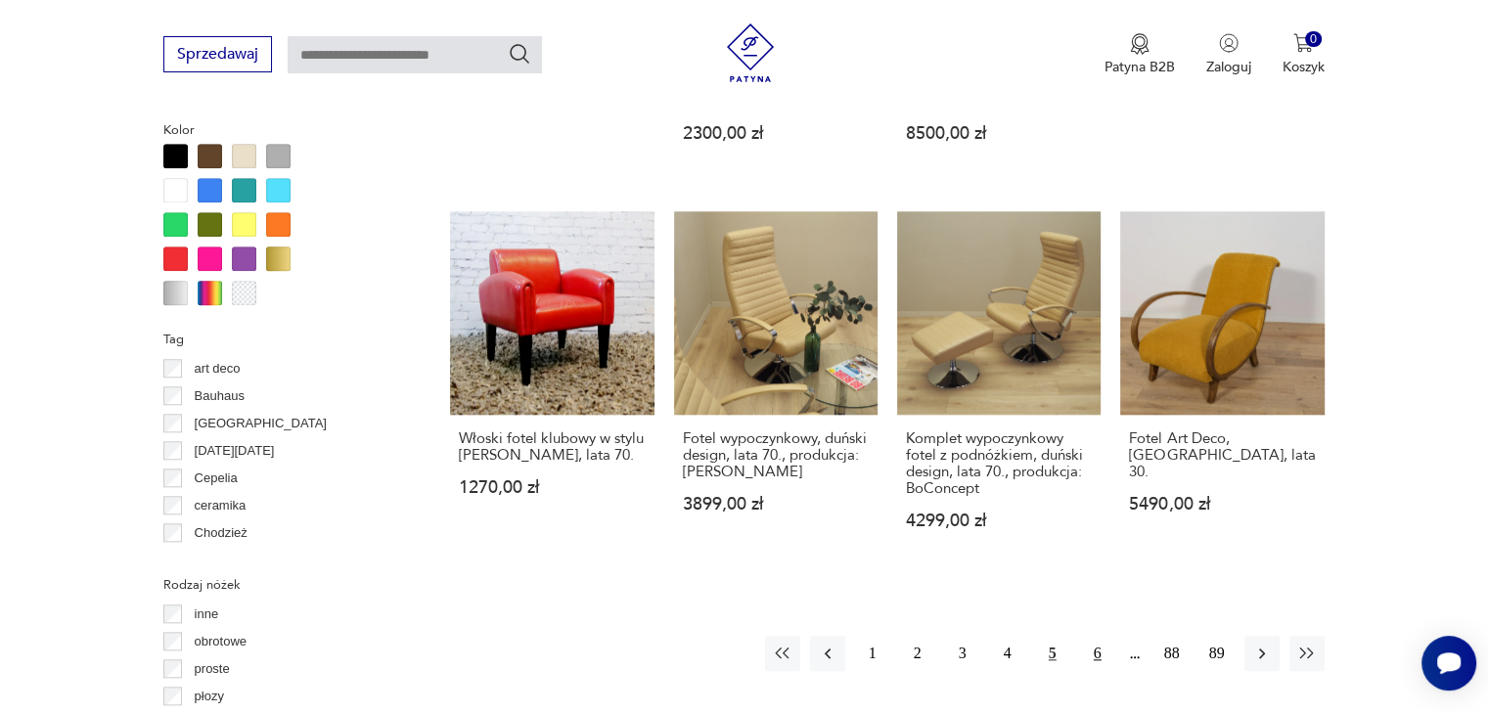
click at [1082, 636] on button "6" at bounding box center [1097, 653] width 35 height 35
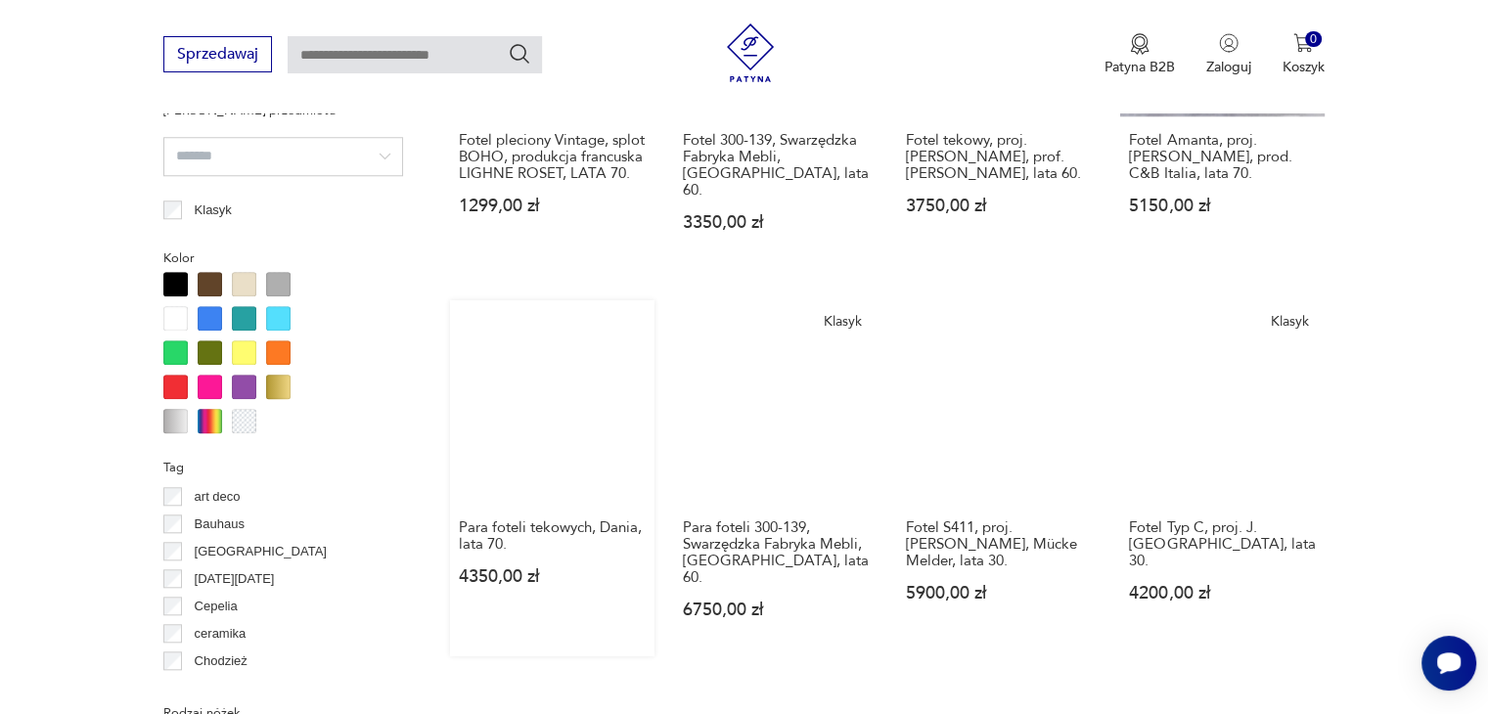
scroll to position [1888, 0]
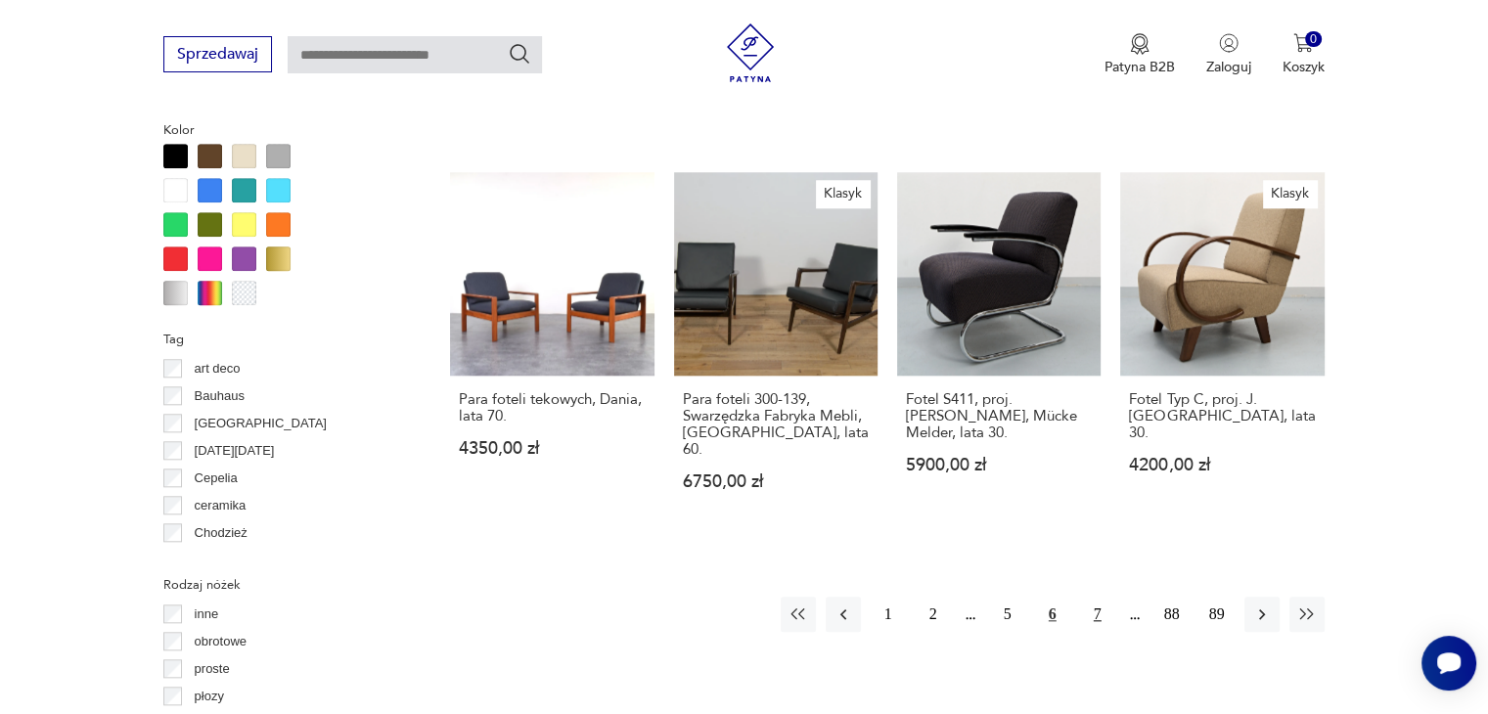
click at [1092, 597] on button "7" at bounding box center [1097, 614] width 35 height 35
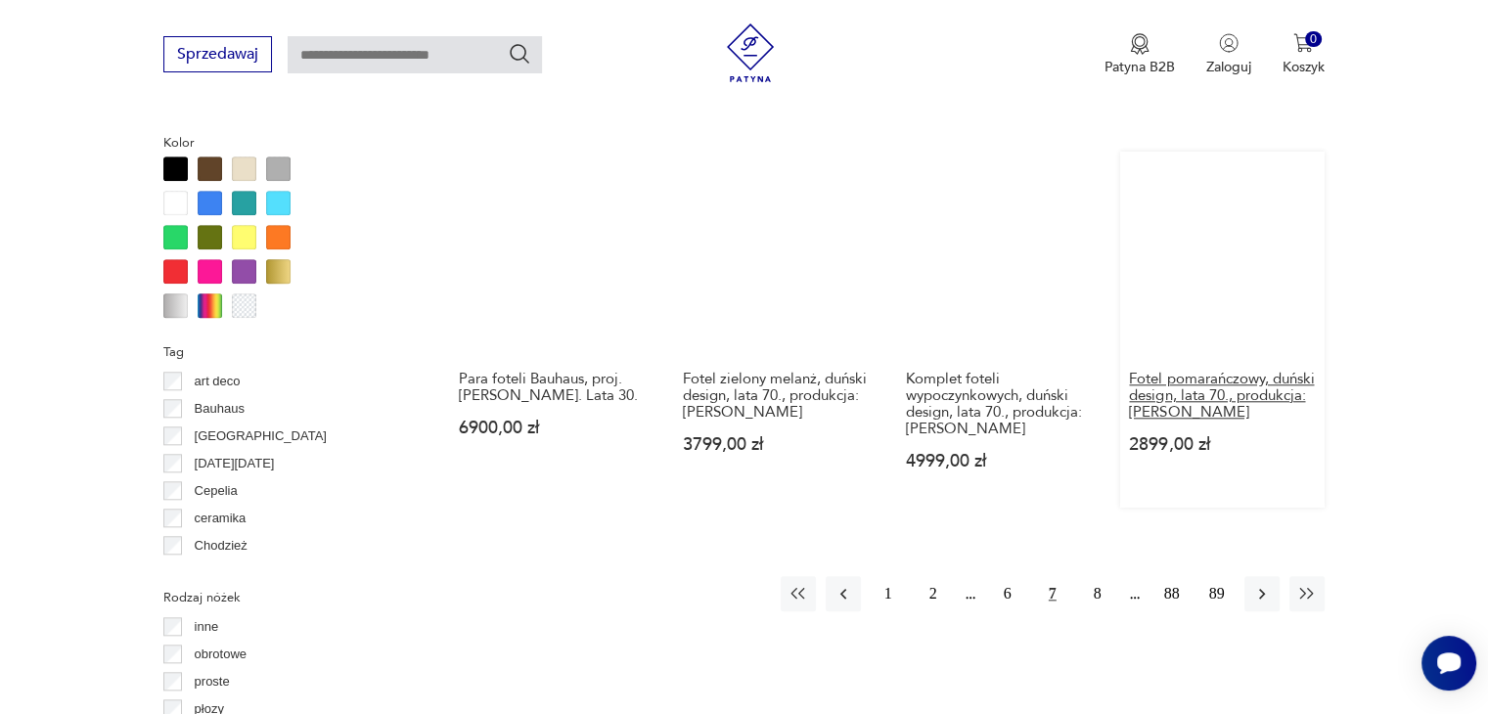
scroll to position [1986, 0]
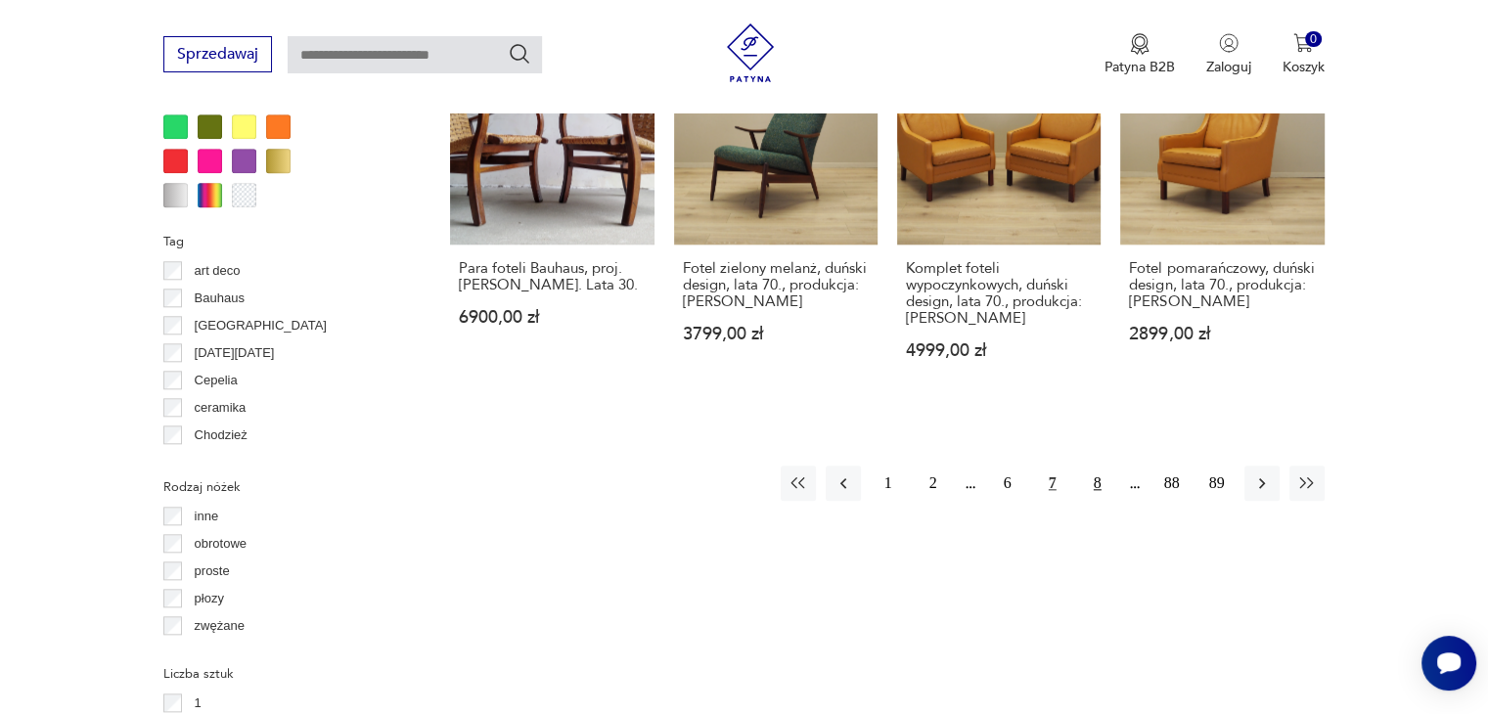
click at [1100, 466] on button "8" at bounding box center [1097, 483] width 35 height 35
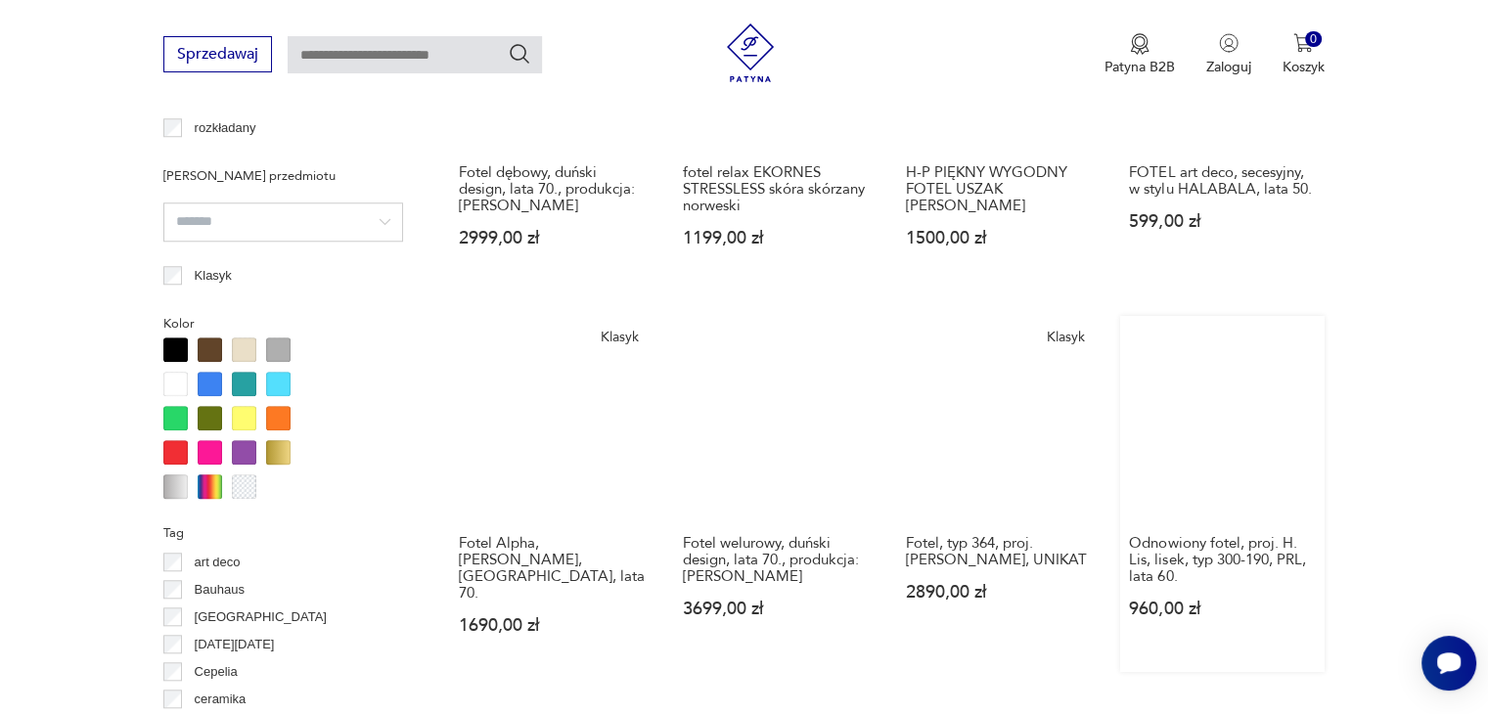
scroll to position [1888, 0]
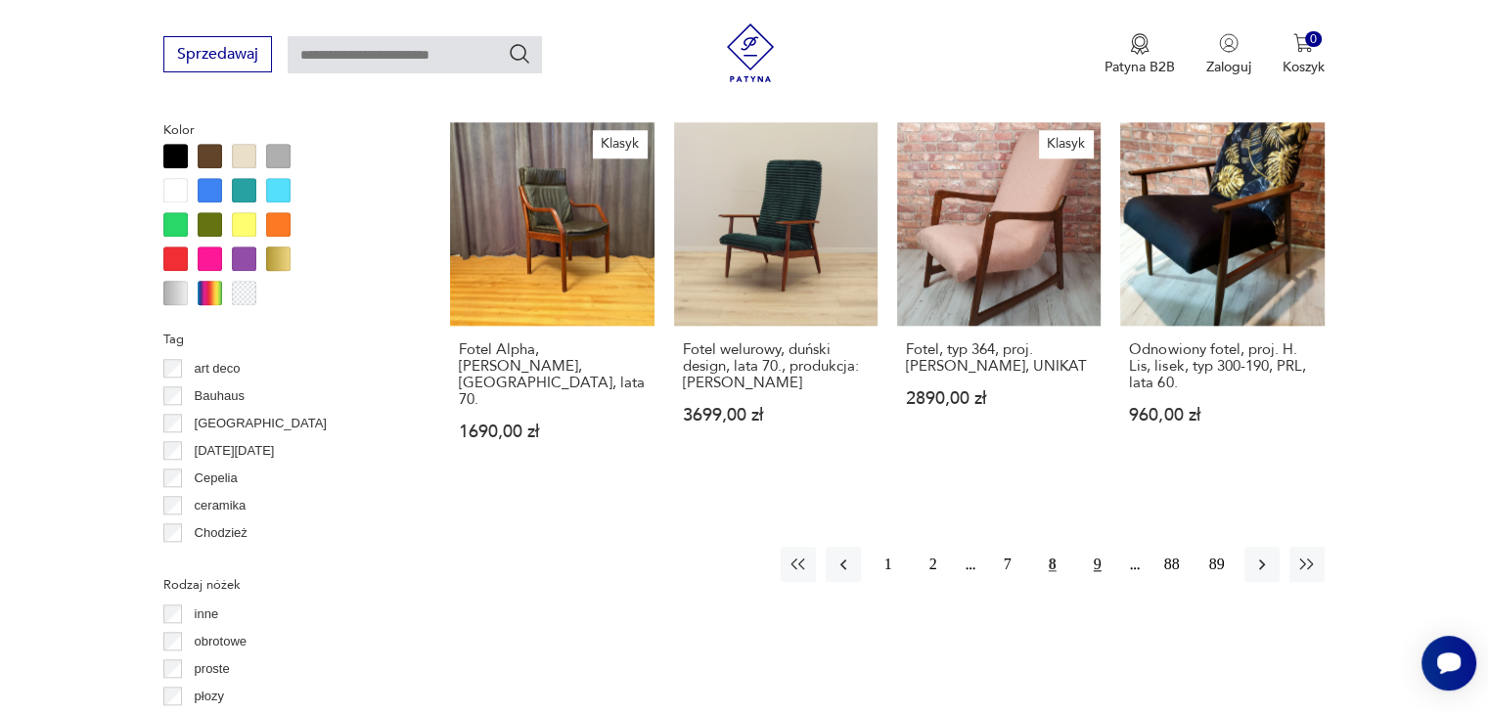
click at [1100, 547] on button "9" at bounding box center [1097, 564] width 35 height 35
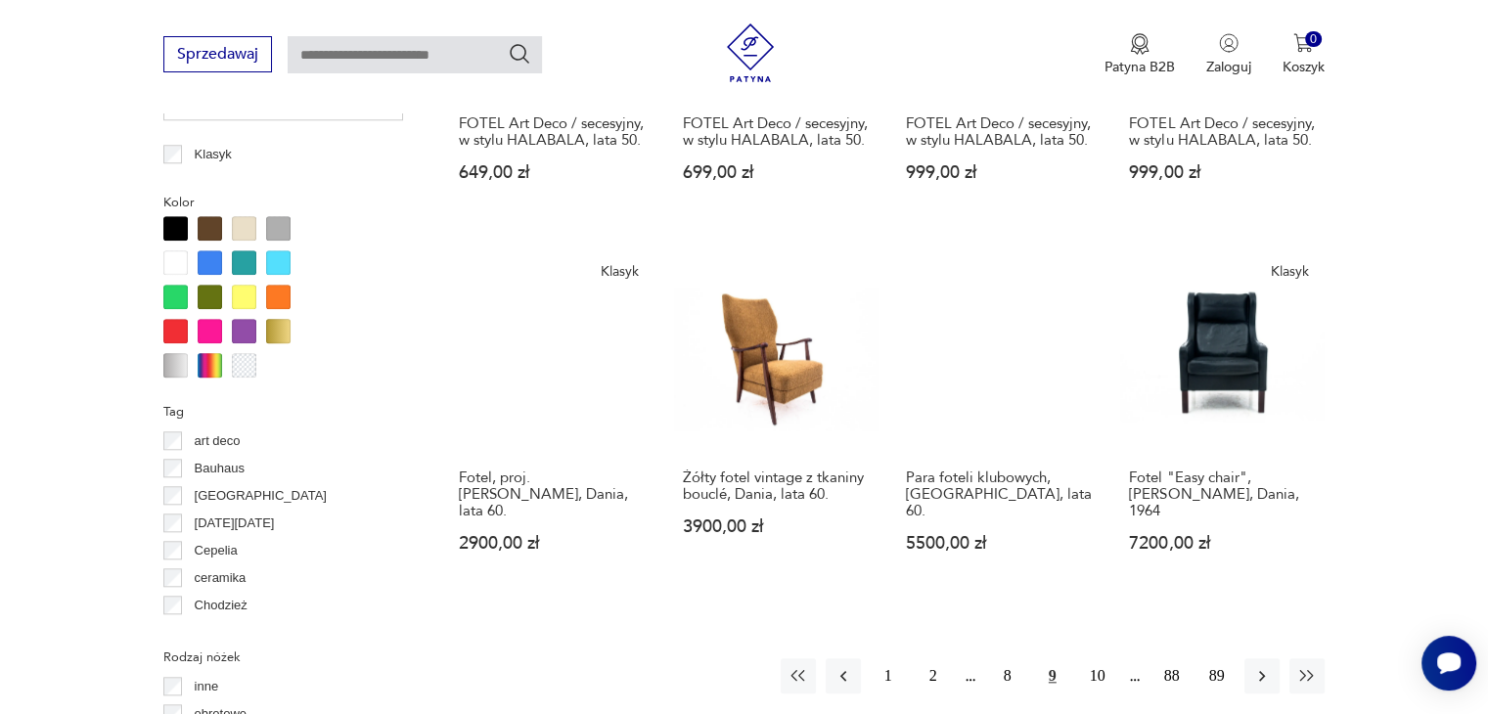
scroll to position [1986, 0]
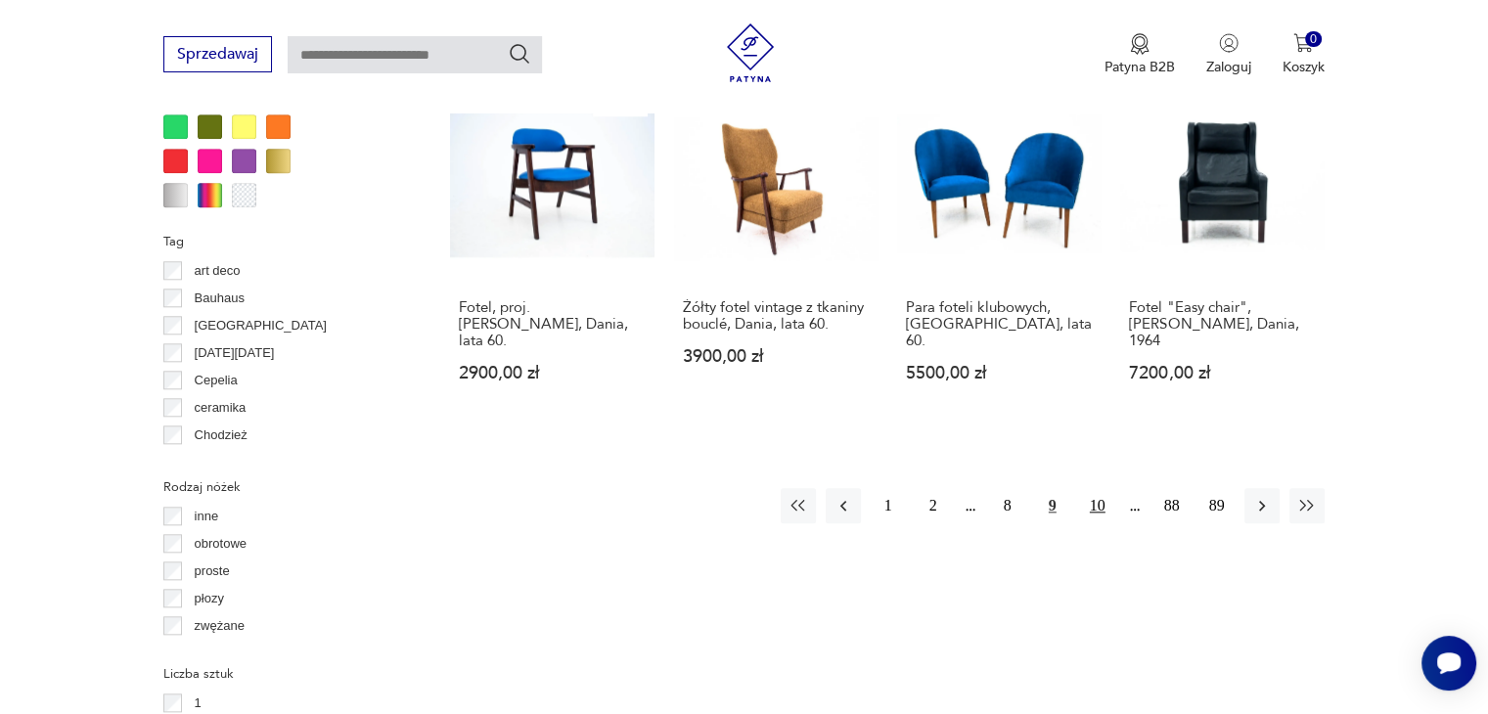
click at [1096, 488] on button "10" at bounding box center [1097, 505] width 35 height 35
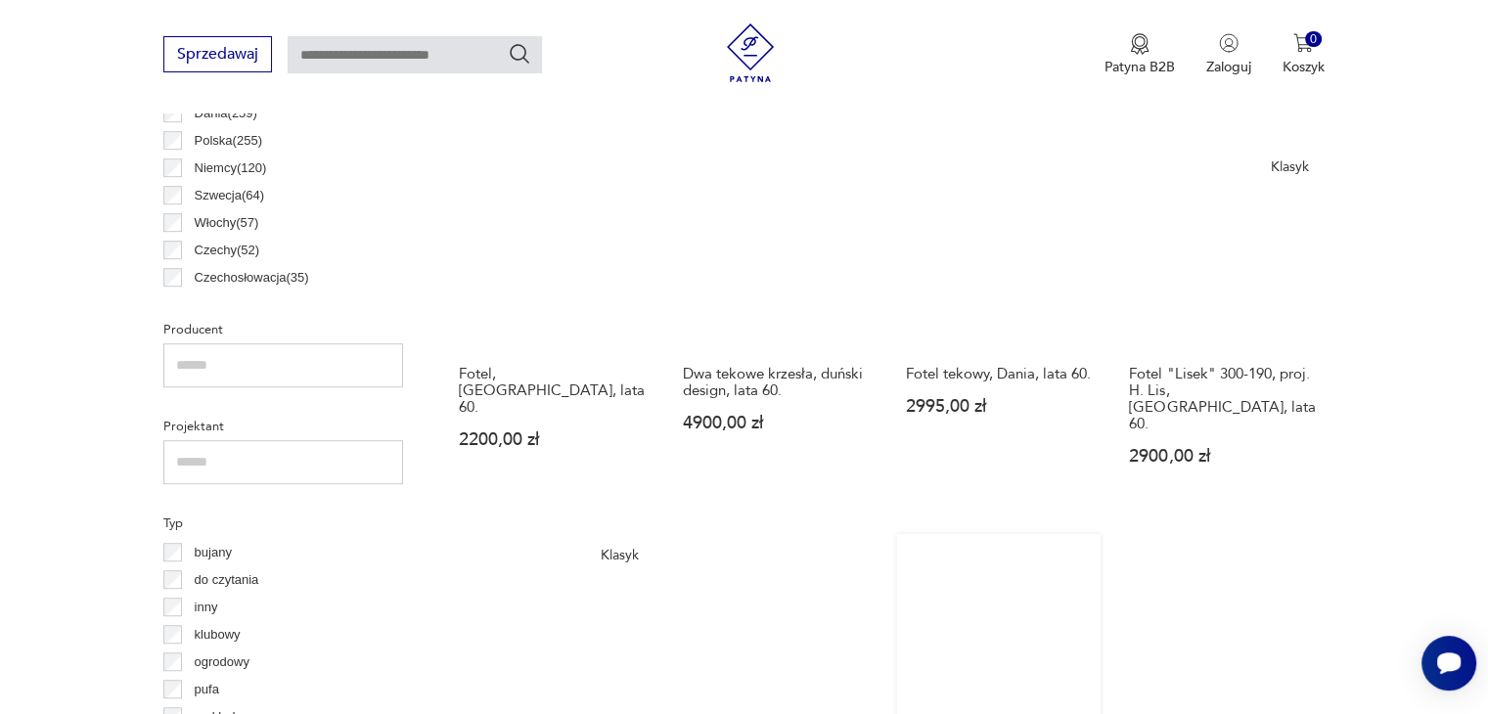
scroll to position [812, 0]
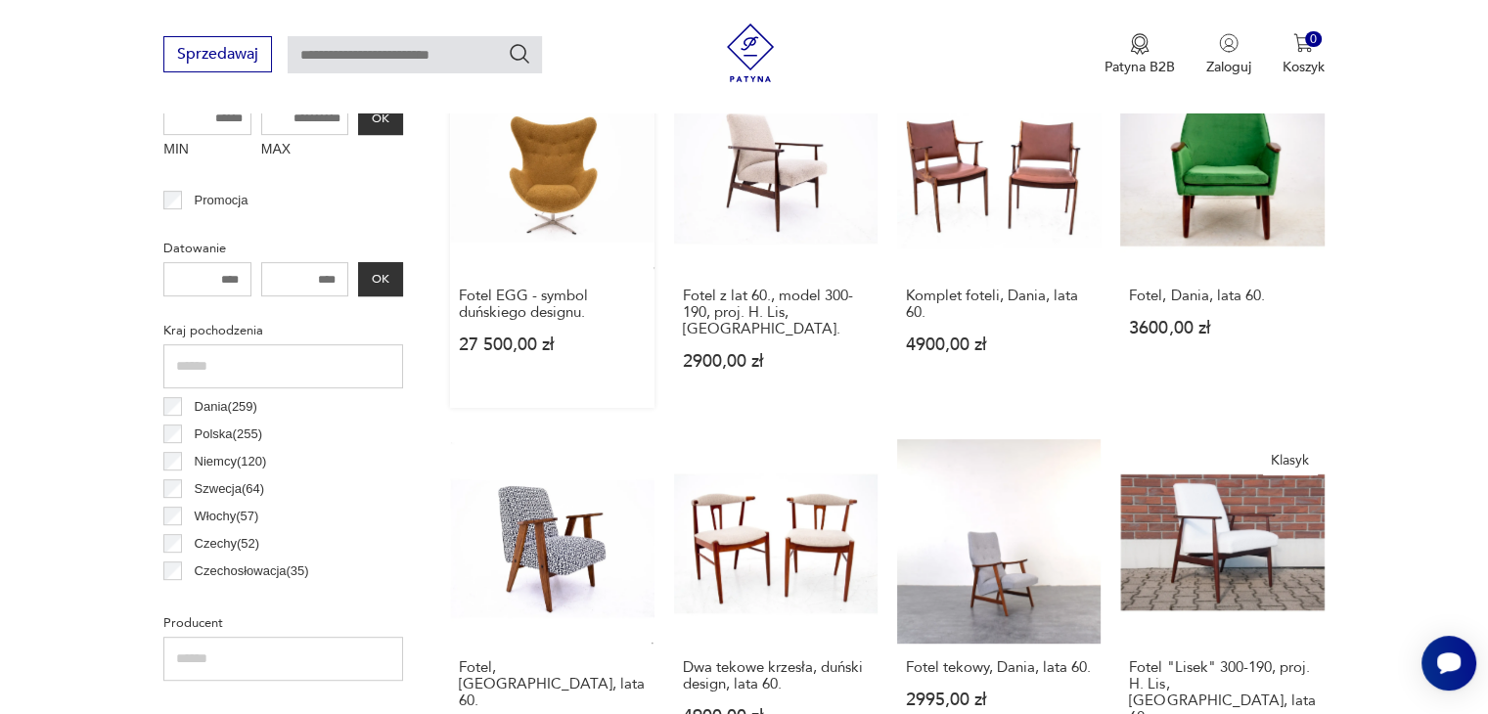
click at [574, 189] on link "Klasyk Fotel EGG - symbol duńskiego designu. 27 500,00 zł" at bounding box center [551, 237] width 203 height 339
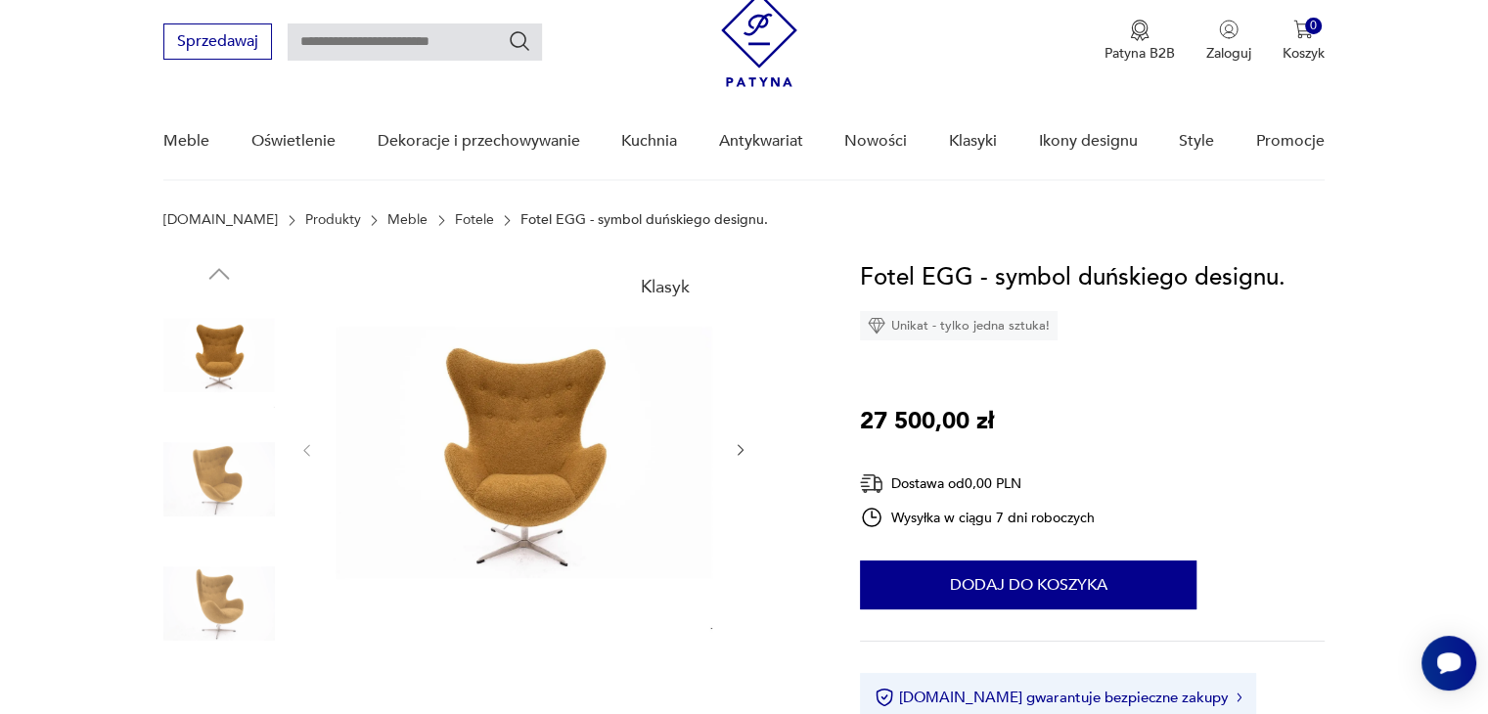
scroll to position [98, 0]
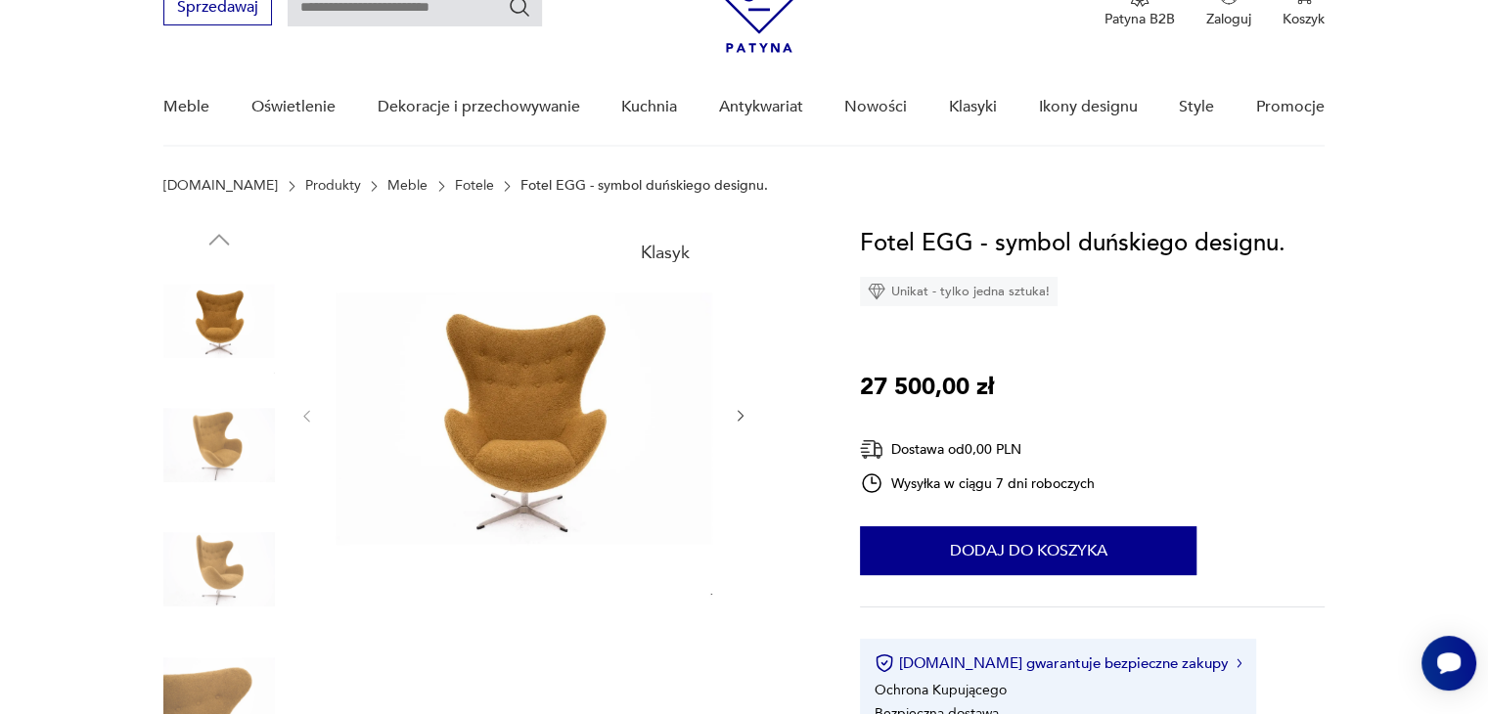
click at [232, 452] on img at bounding box center [219, 445] width 112 height 112
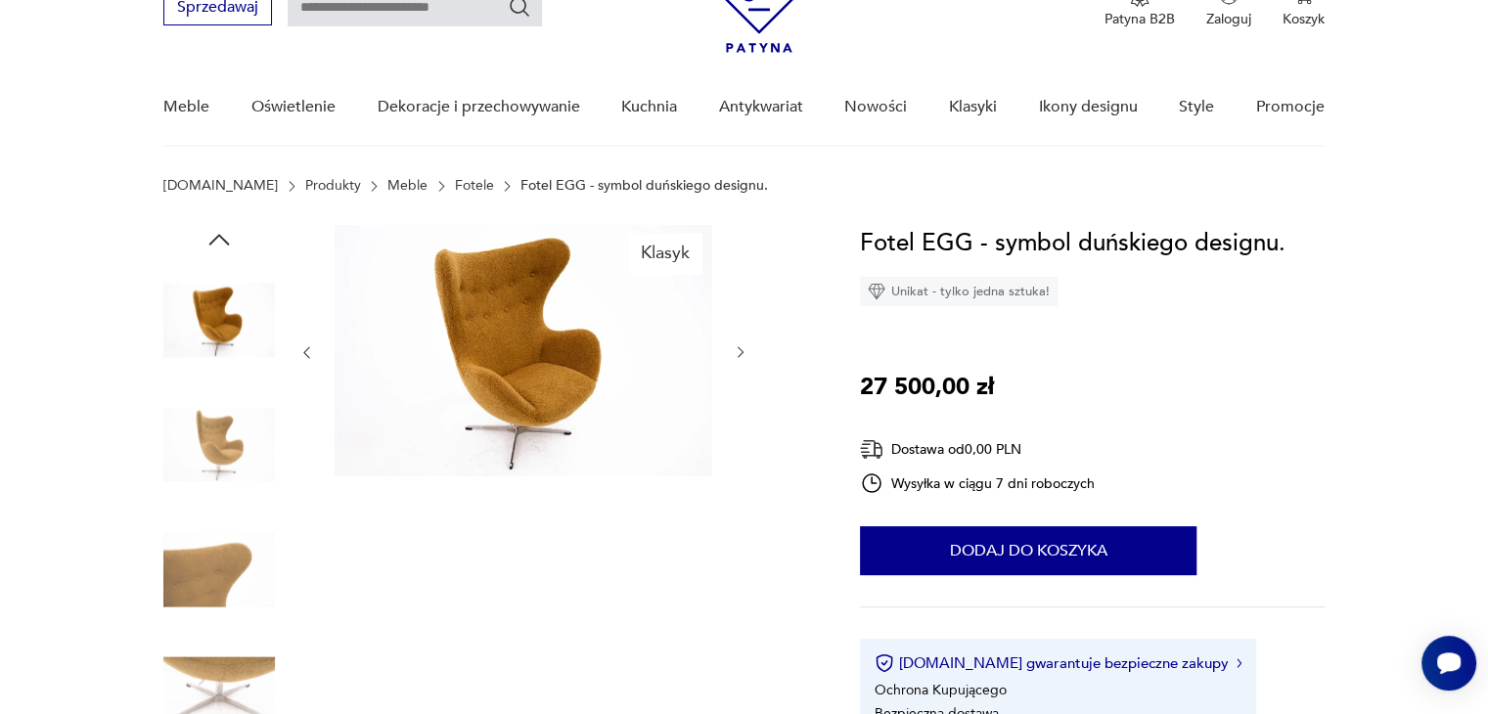
click at [215, 584] on img at bounding box center [219, 570] width 112 height 112
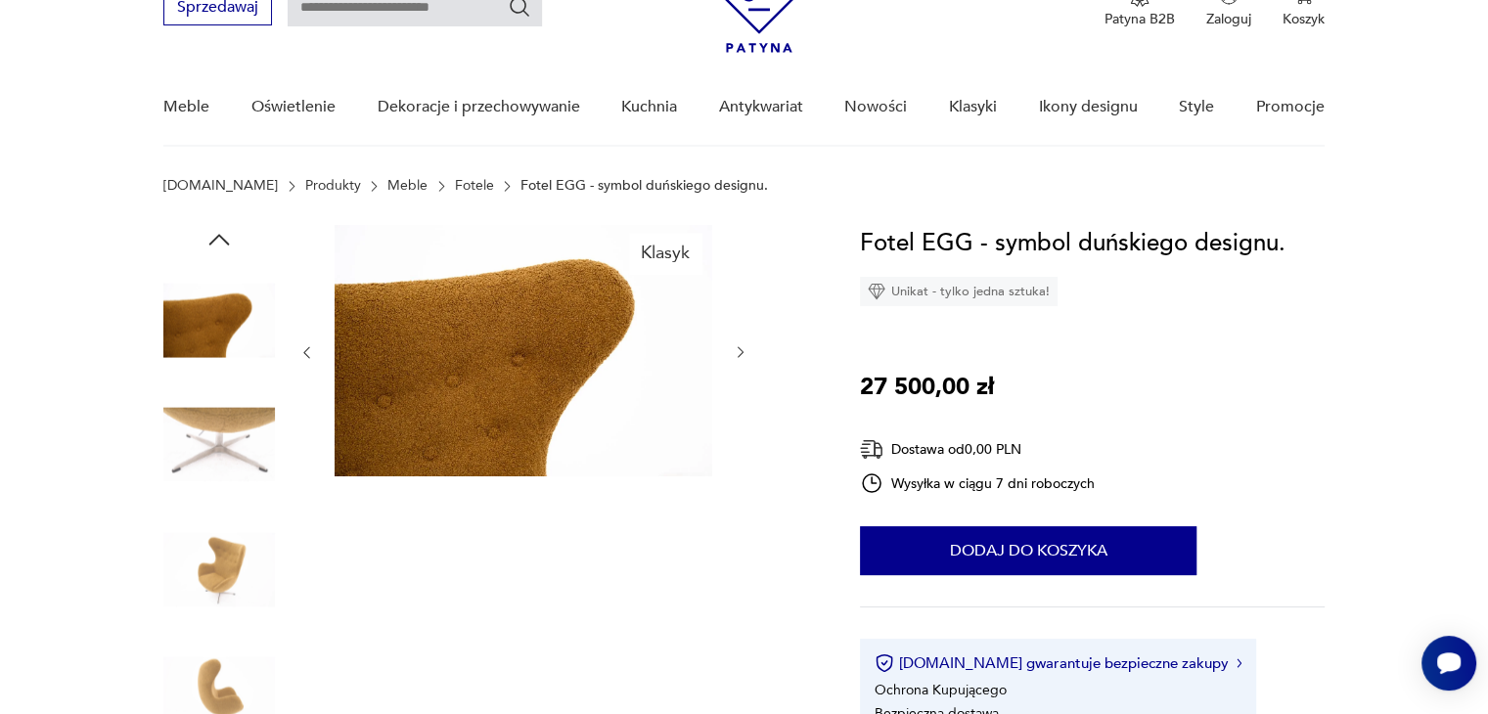
click at [214, 663] on img at bounding box center [219, 695] width 112 height 112
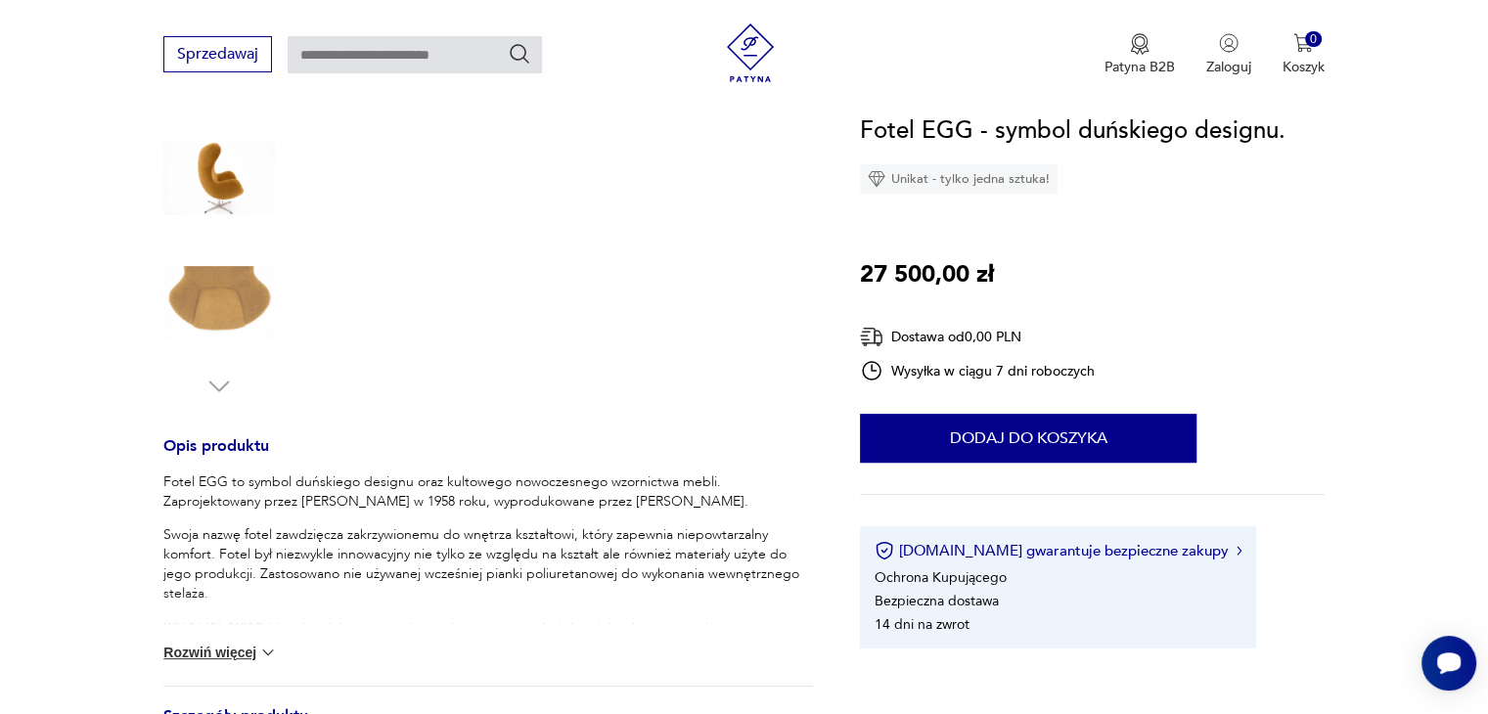
click at [219, 259] on img at bounding box center [219, 304] width 112 height 112
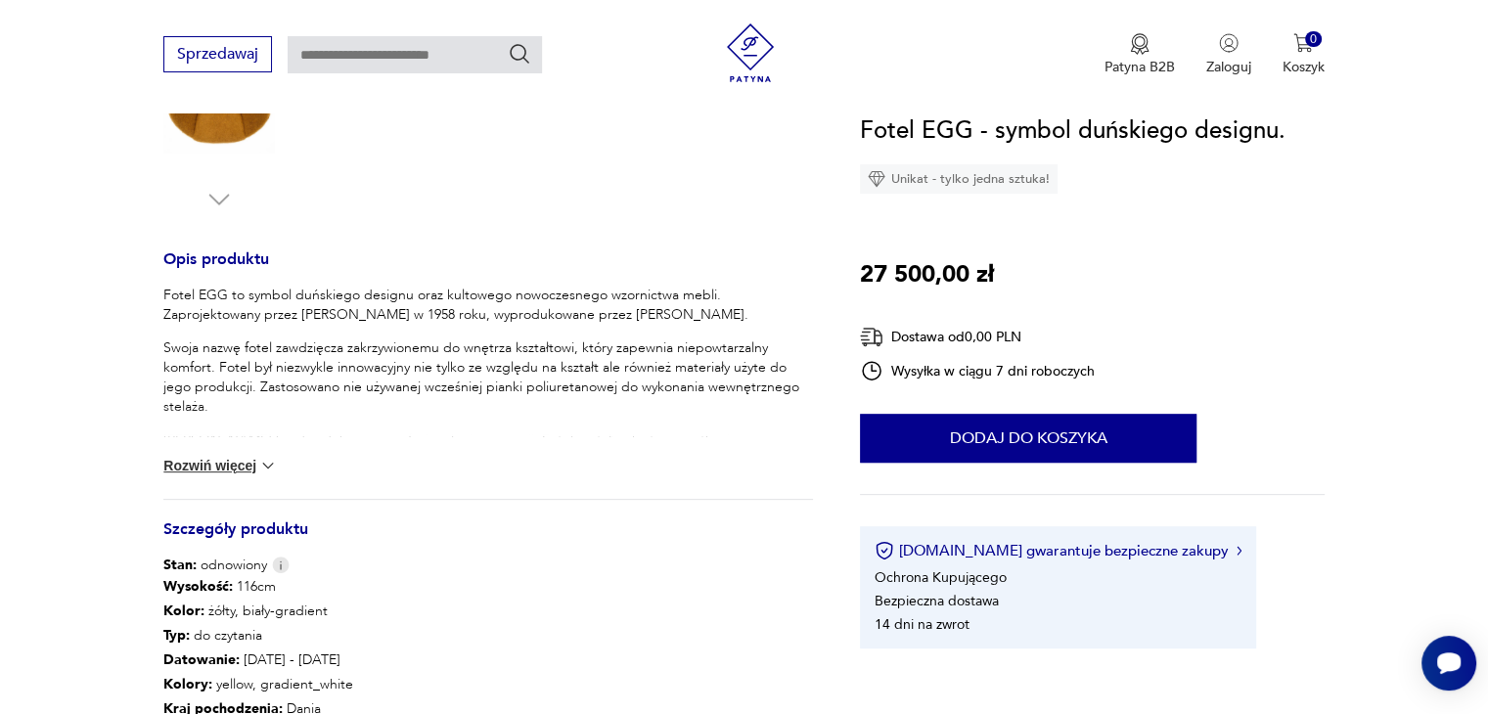
scroll to position [783, 0]
